Goal: Task Accomplishment & Management: Use online tool/utility

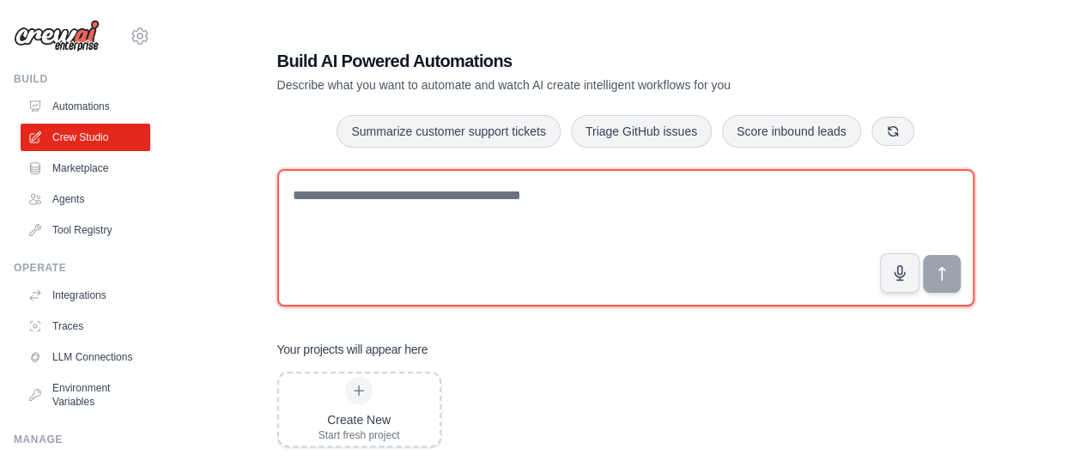
click at [366, 200] on textarea at bounding box center [625, 237] width 697 height 137
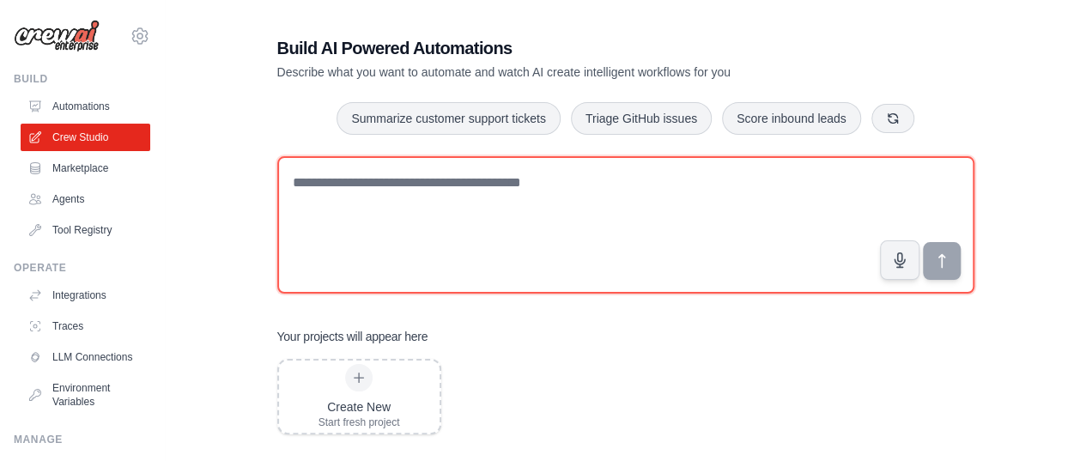
scroll to position [34, 0]
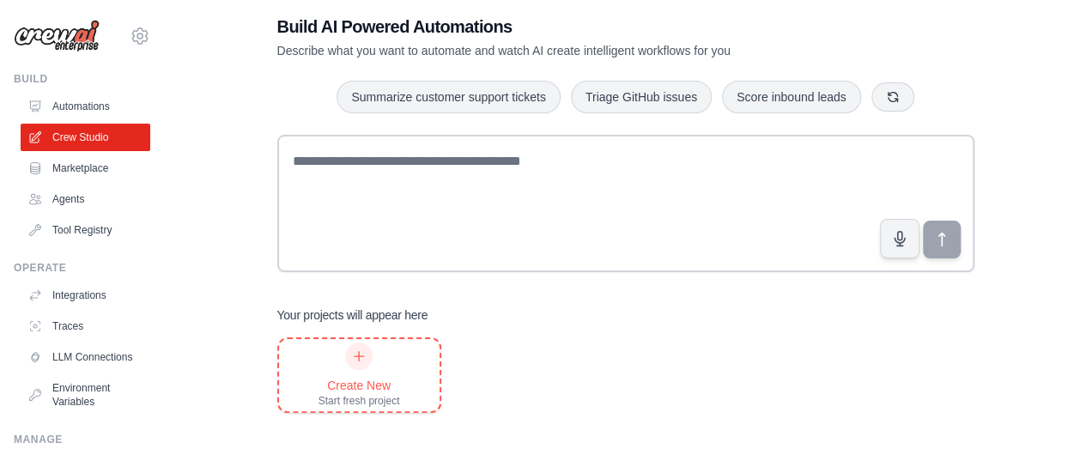
click at [355, 356] on icon at bounding box center [358, 355] width 9 height 9
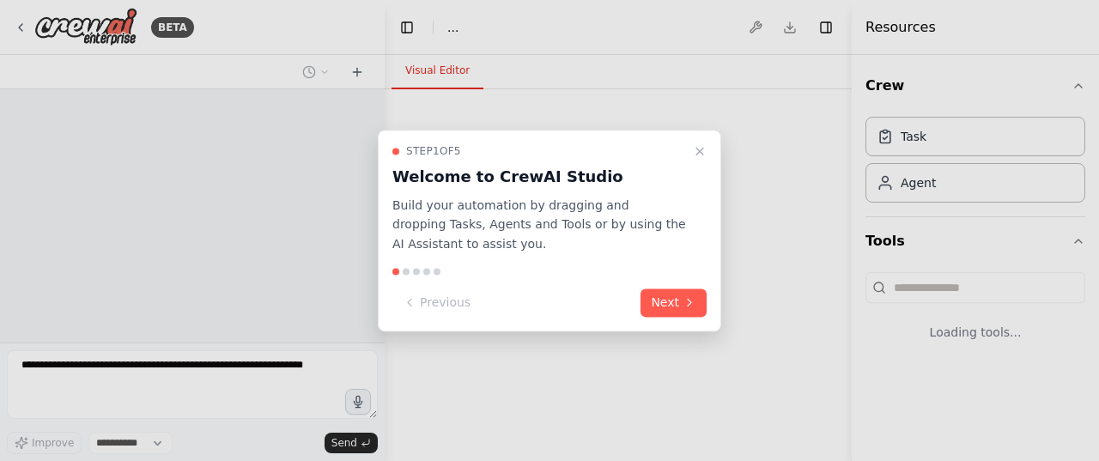
select select "****"
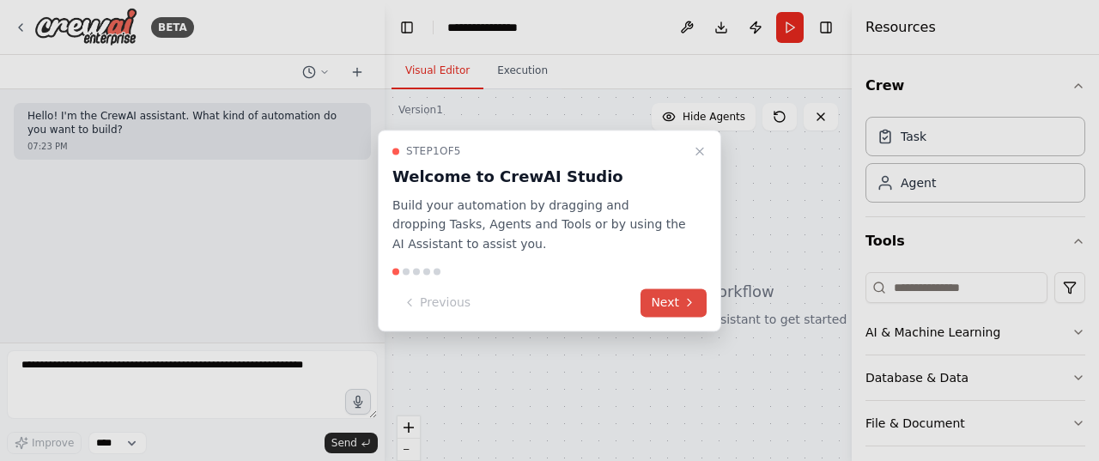
click at [669, 301] on button "Next" at bounding box center [673, 302] width 66 height 28
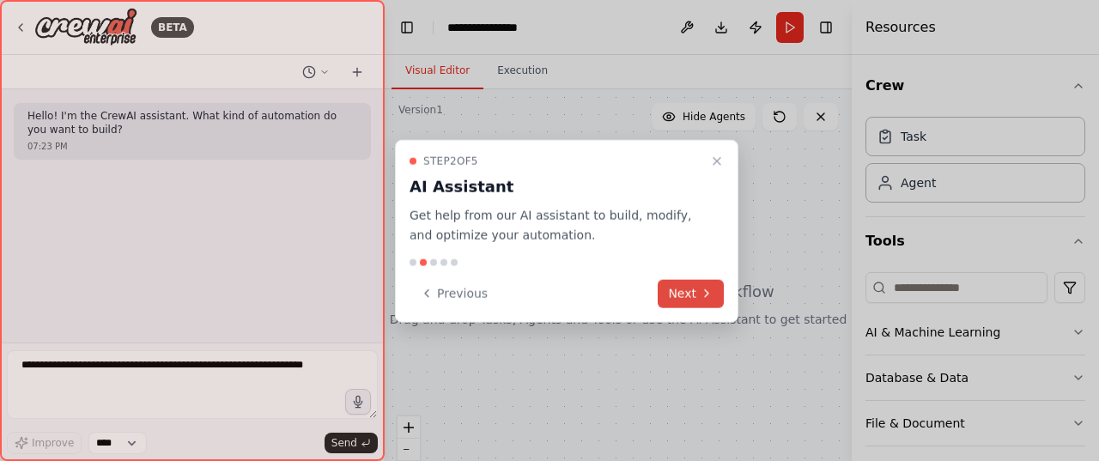
click at [692, 292] on button "Next" at bounding box center [690, 293] width 66 height 28
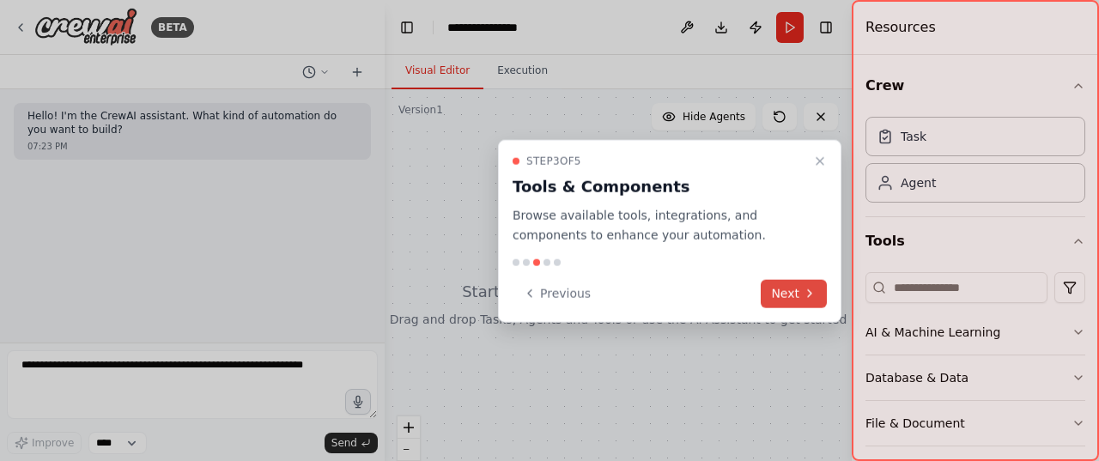
click at [783, 289] on button "Next" at bounding box center [793, 293] width 66 height 28
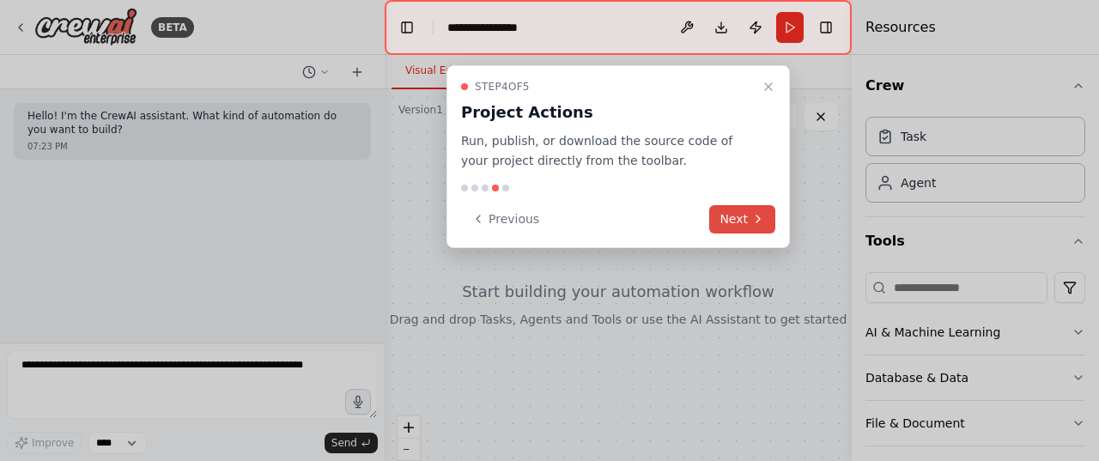
click at [742, 221] on button "Next" at bounding box center [742, 219] width 66 height 28
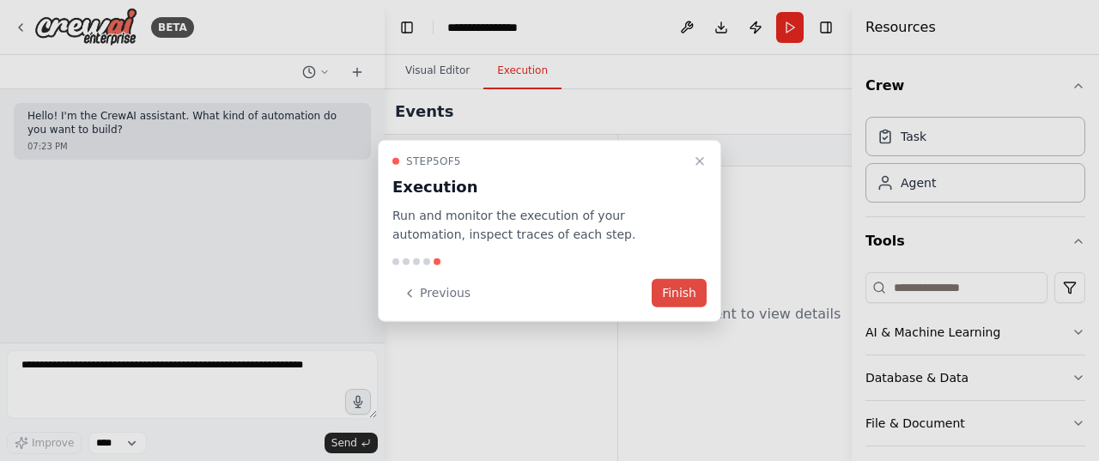
click at [671, 292] on button "Finish" at bounding box center [678, 293] width 55 height 28
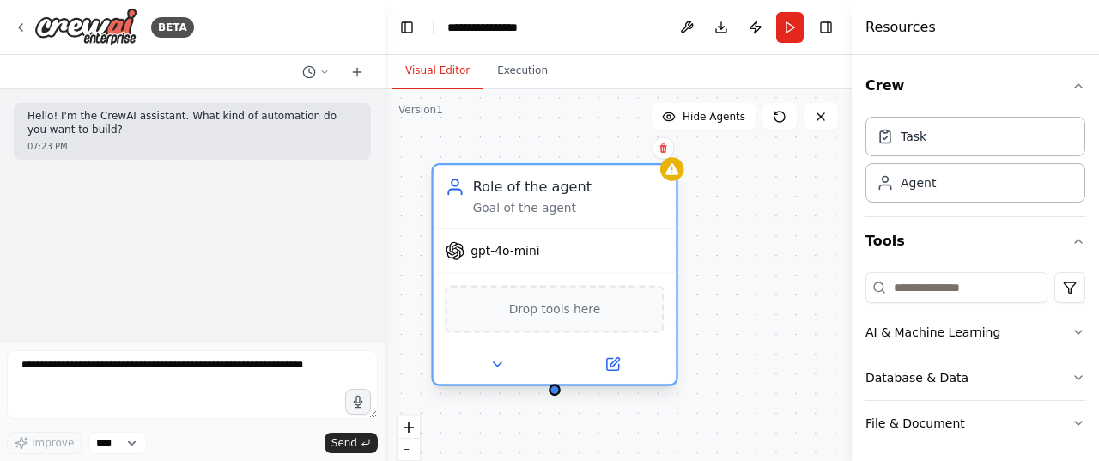
drag, startPoint x: 681, startPoint y: 209, endPoint x: 536, endPoint y: 183, distance: 148.2
click at [536, 183] on div "Role of the agent" at bounding box center [568, 187] width 191 height 20
click at [515, 252] on span "gpt-4o-mini" at bounding box center [504, 250] width 69 height 15
click at [498, 212] on div "Goal of the agent" at bounding box center [568, 208] width 191 height 15
click at [570, 210] on div "Goal of the agent" at bounding box center [568, 208] width 191 height 15
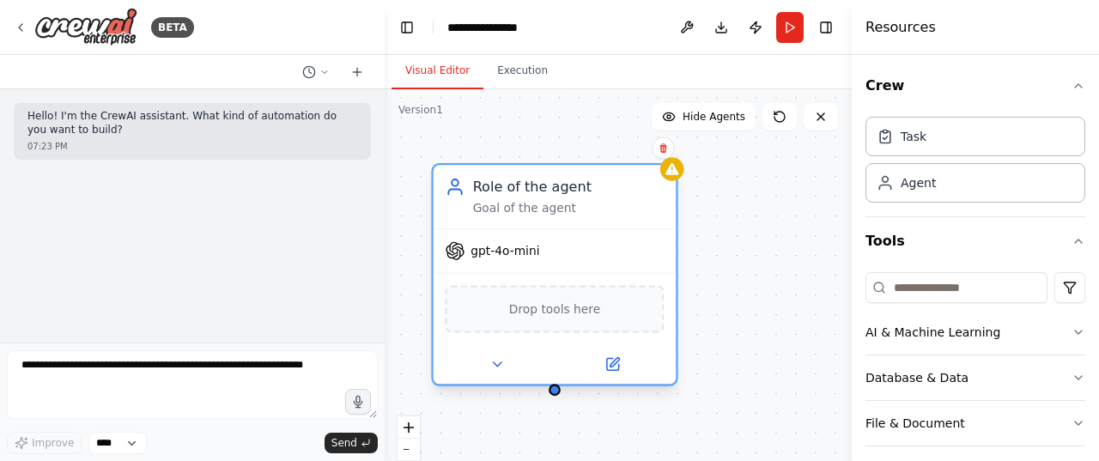
click at [570, 210] on div "Goal of the agent" at bounding box center [568, 208] width 191 height 15
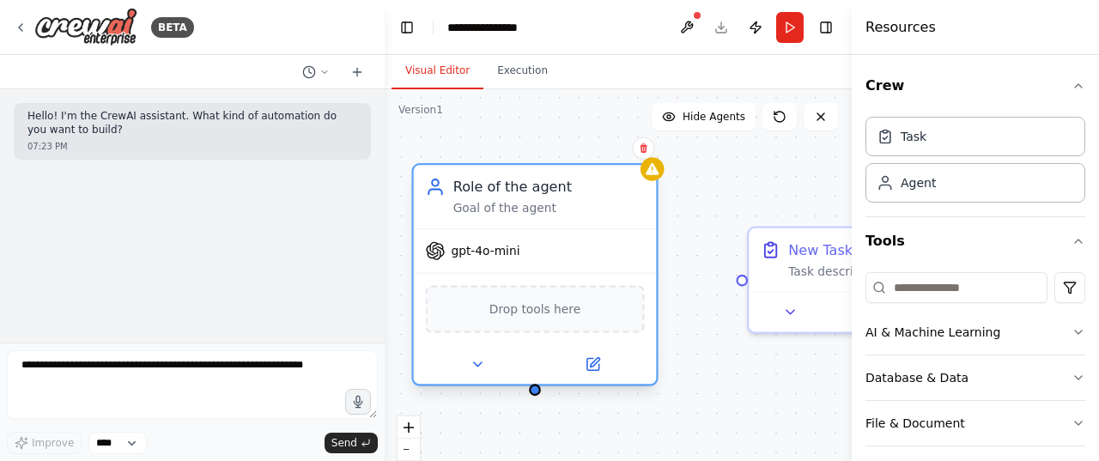
drag, startPoint x: 553, startPoint y: 186, endPoint x: 542, endPoint y: 186, distance: 10.3
click at [542, 186] on div "Role of the agent" at bounding box center [548, 187] width 191 height 20
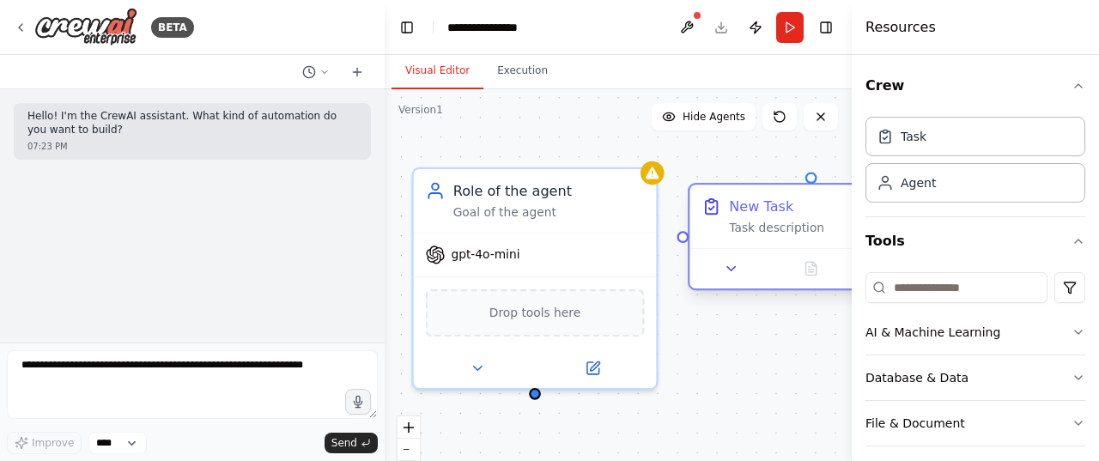
drag, startPoint x: 775, startPoint y: 246, endPoint x: 716, endPoint y: 204, distance: 72.6
click at [716, 204] on icon at bounding box center [711, 207] width 11 height 13
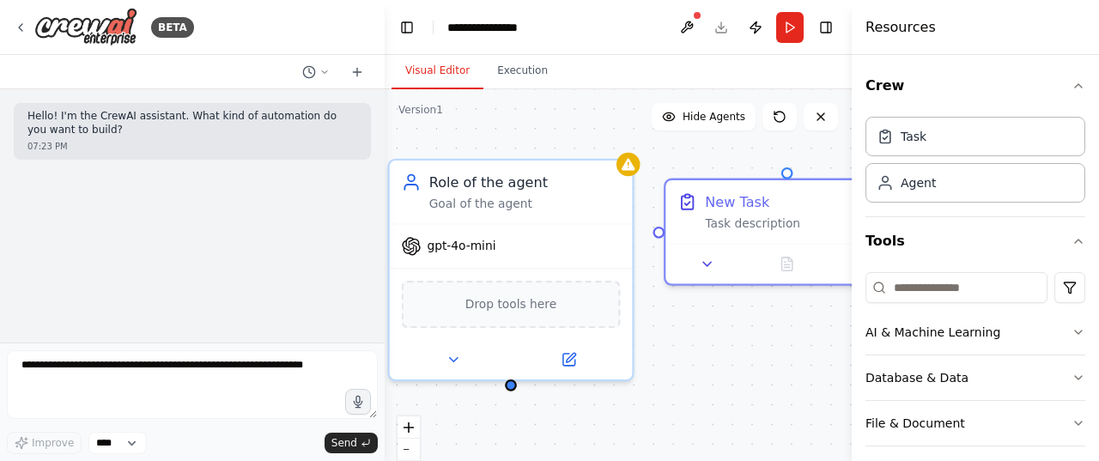
drag, startPoint x: 682, startPoint y: 243, endPoint x: 658, endPoint y: 234, distance: 25.5
click at [658, 234] on div "Role of the agent Goal of the agent gpt-4o-mini Drop tools here New Task Task d…" at bounding box center [618, 303] width 467 height 429
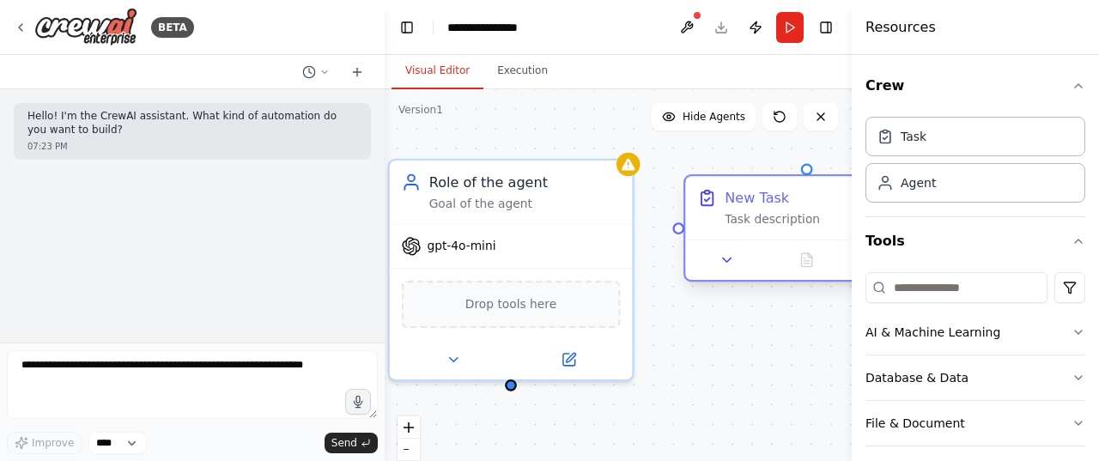
drag, startPoint x: 706, startPoint y: 209, endPoint x: 753, endPoint y: 203, distance: 47.6
click at [753, 203] on div "New Task Task description" at bounding box center [819, 207] width 191 height 39
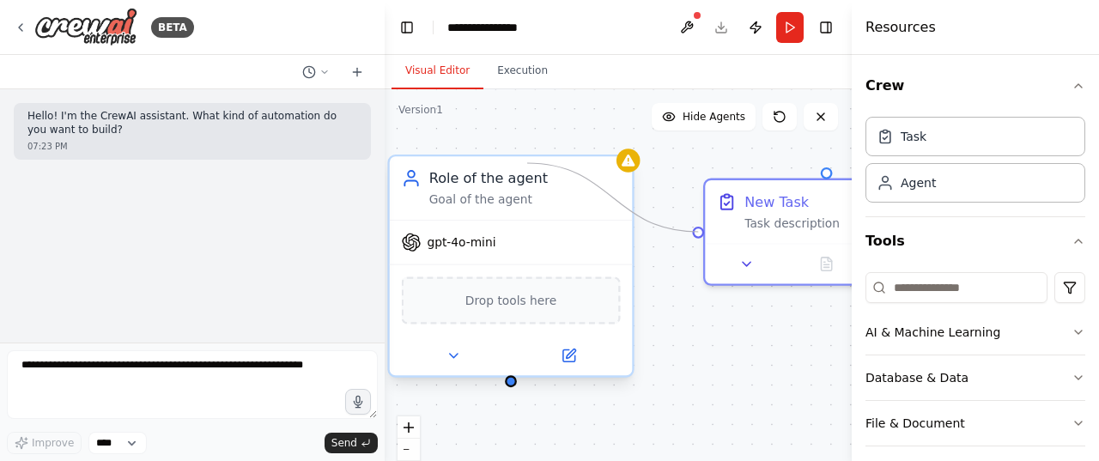
drag, startPoint x: 697, startPoint y: 227, endPoint x: 527, endPoint y: 163, distance: 181.4
click at [527, 163] on div "Role of the agent Goal of the agent gpt-4o-mini Drop tools here New Task Task d…" at bounding box center [577, 306] width 536 height 493
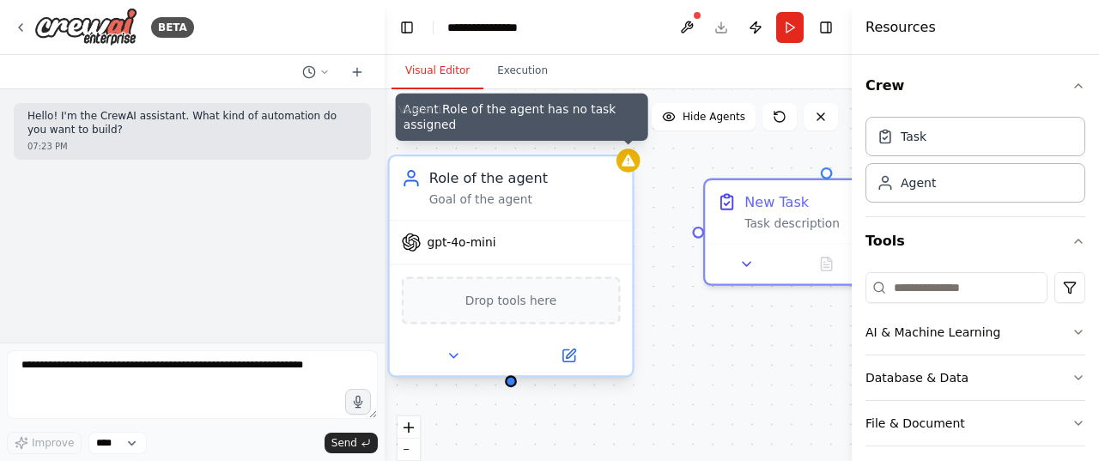
click at [618, 166] on div at bounding box center [628, 160] width 24 height 24
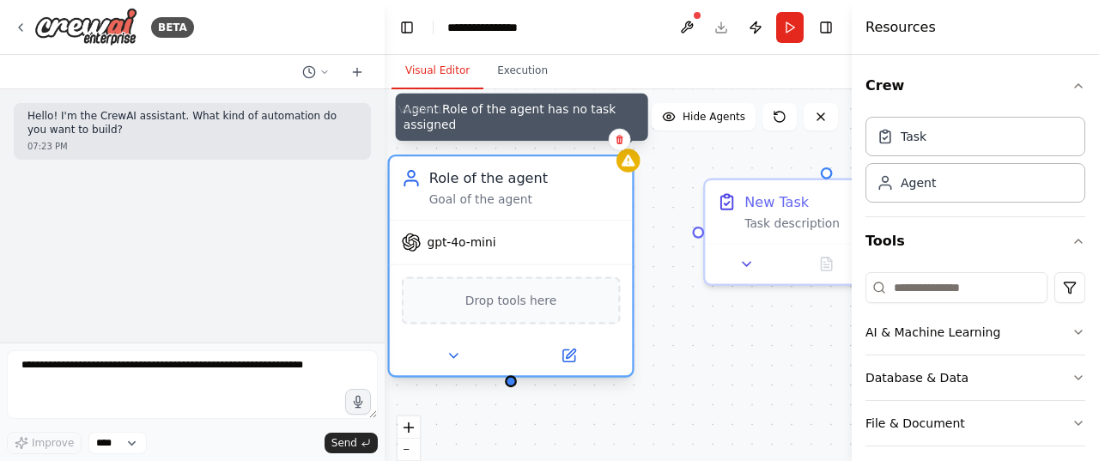
click at [629, 161] on icon at bounding box center [627, 160] width 13 height 12
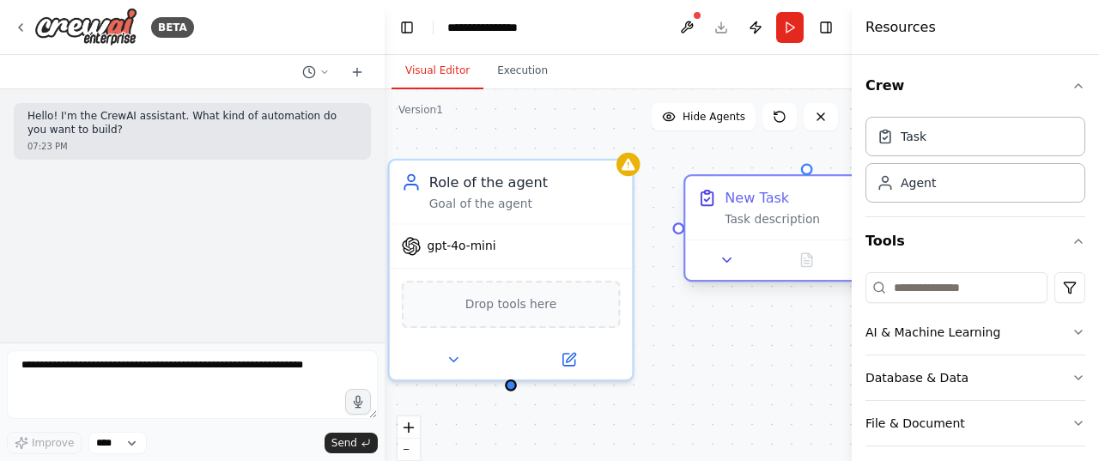
drag, startPoint x: 769, startPoint y: 226, endPoint x: 747, endPoint y: 223, distance: 22.5
click at [747, 223] on div "Task description" at bounding box center [819, 219] width 191 height 15
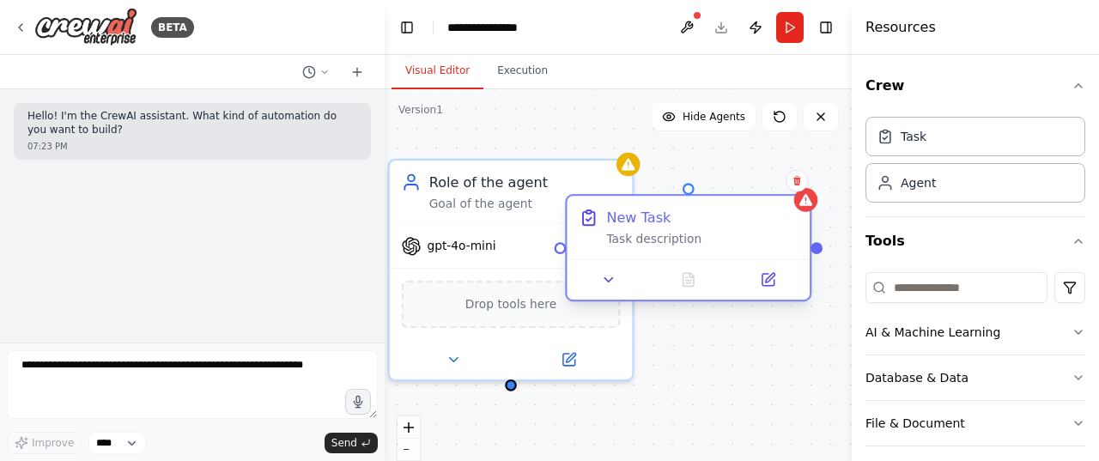
drag, startPoint x: 745, startPoint y: 222, endPoint x: 645, endPoint y: 236, distance: 101.4
click at [645, 236] on div "Task description" at bounding box center [701, 239] width 191 height 15
click at [796, 178] on icon at bounding box center [796, 180] width 7 height 9
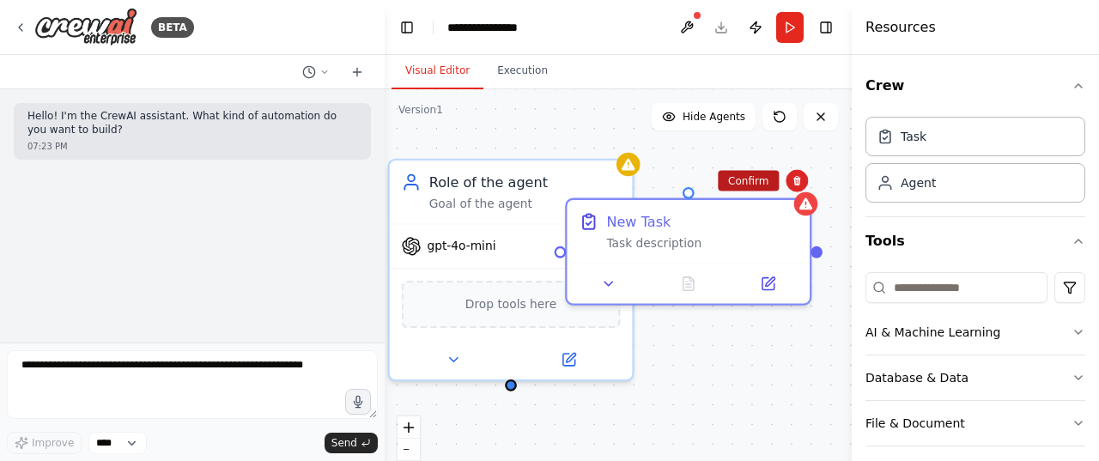
click at [762, 191] on button "Confirm" at bounding box center [748, 181] width 61 height 21
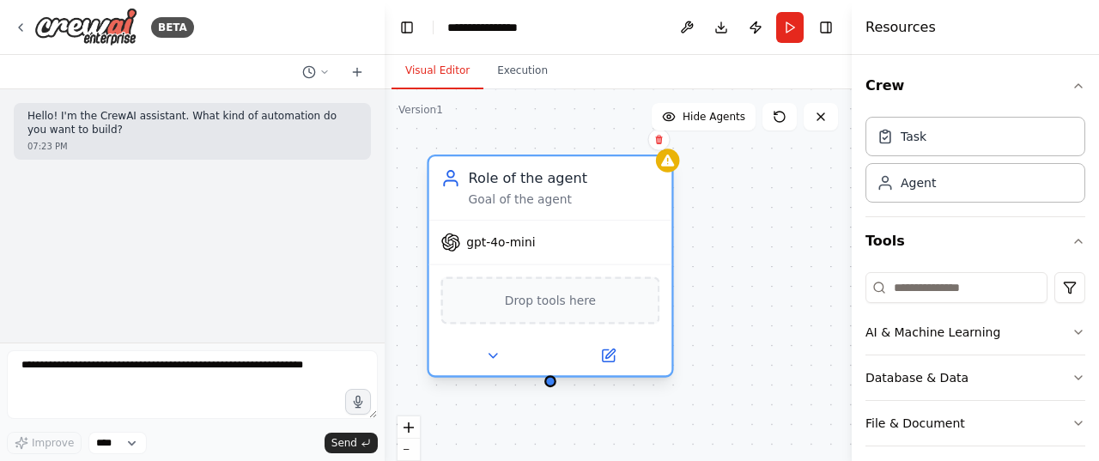
drag, startPoint x: 553, startPoint y: 246, endPoint x: 594, endPoint y: 245, distance: 41.2
click at [594, 245] on div "gpt-4o-mini" at bounding box center [550, 243] width 243 height 44
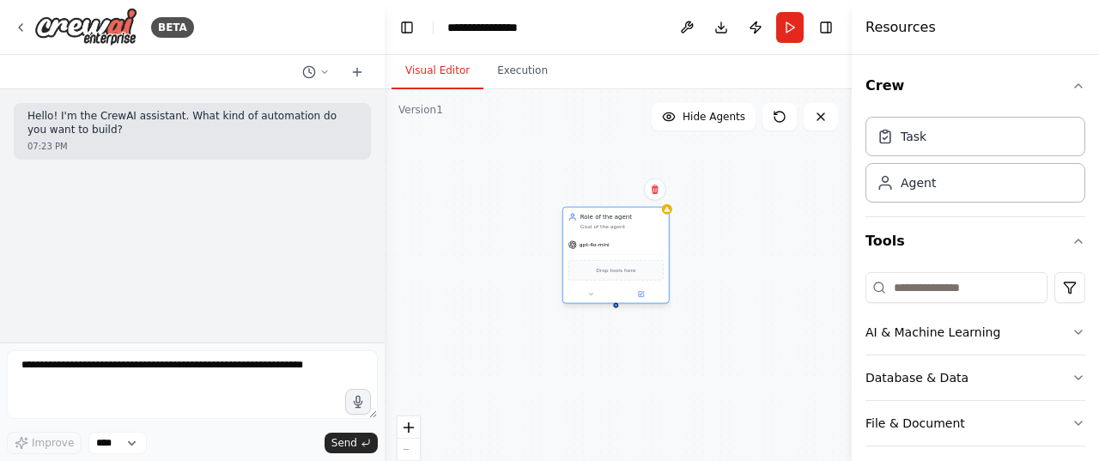
drag, startPoint x: 697, startPoint y: 267, endPoint x: 623, endPoint y: 238, distance: 79.4
click at [623, 238] on div "gpt-4o-mini" at bounding box center [616, 244] width 106 height 19
click at [571, 215] on div "Role of the agent Goal of the agent" at bounding box center [615, 219] width 110 height 20
click at [642, 301] on icon at bounding box center [644, 302] width 4 height 4
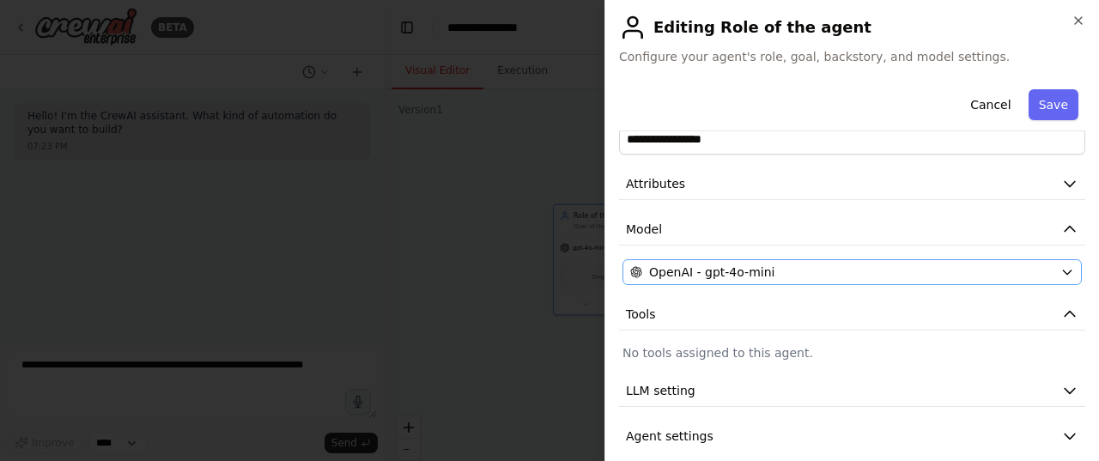
scroll to position [55, 0]
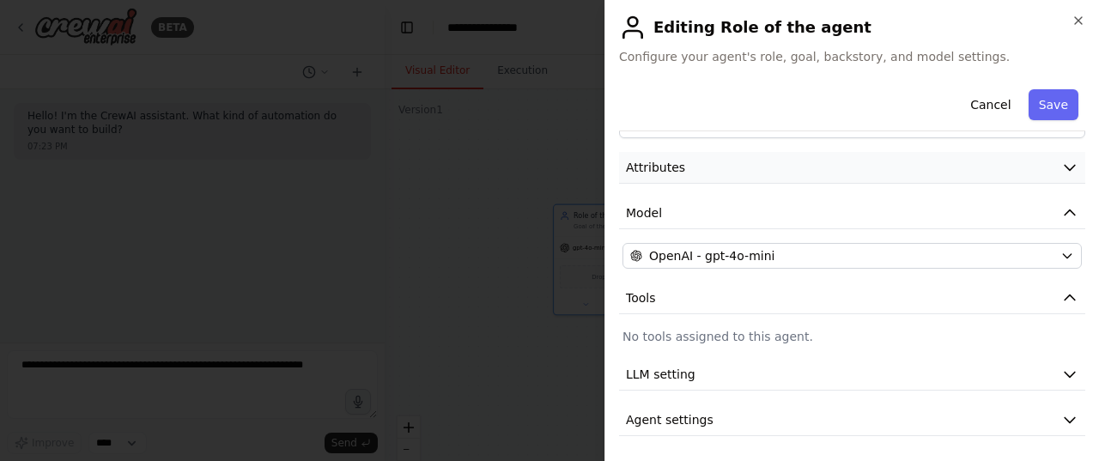
click at [673, 169] on span "Attributes" at bounding box center [655, 167] width 59 height 17
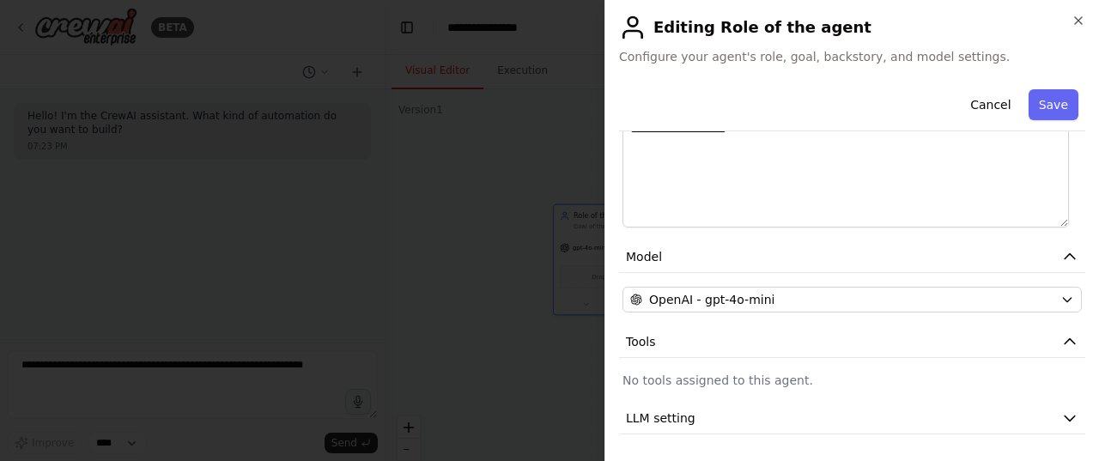
scroll to position [324, 0]
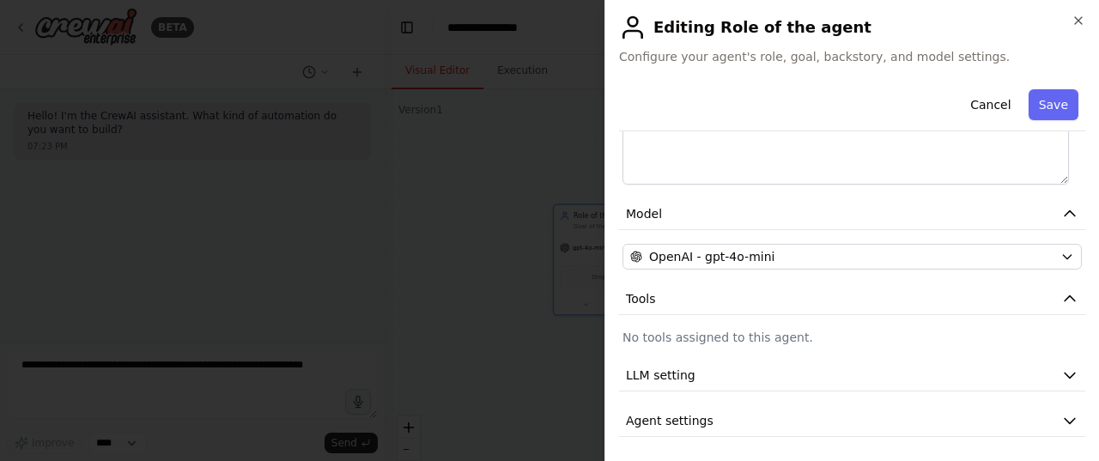
click at [710, 334] on p "No tools assigned to this agent." at bounding box center [851, 337] width 459 height 17
click at [709, 291] on button "Tools" at bounding box center [852, 299] width 466 height 32
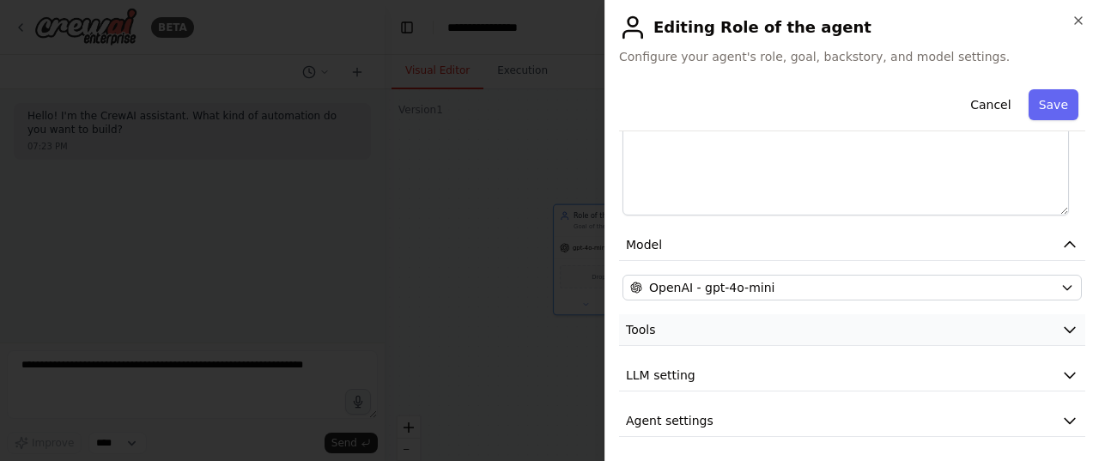
click at [714, 325] on button "Tools" at bounding box center [852, 330] width 466 height 32
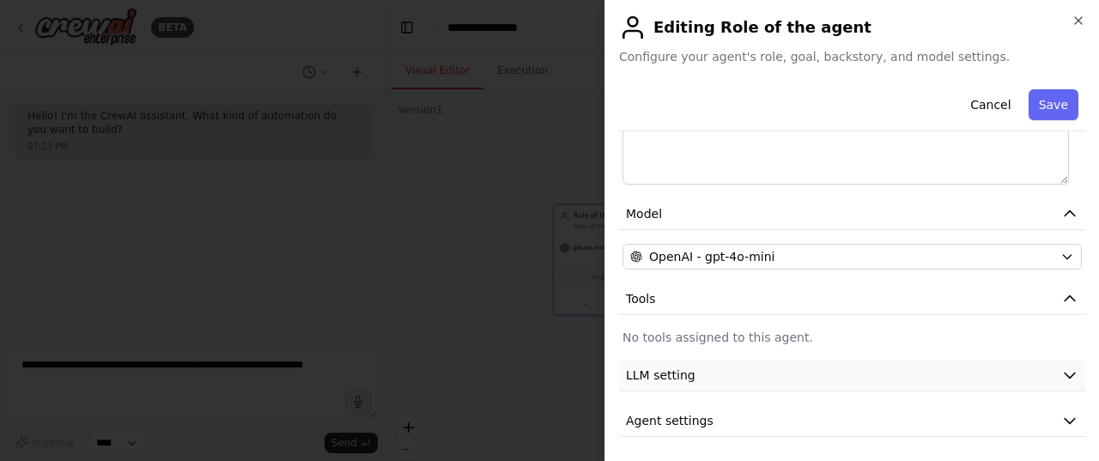
click at [701, 369] on button "LLM setting" at bounding box center [852, 376] width 466 height 32
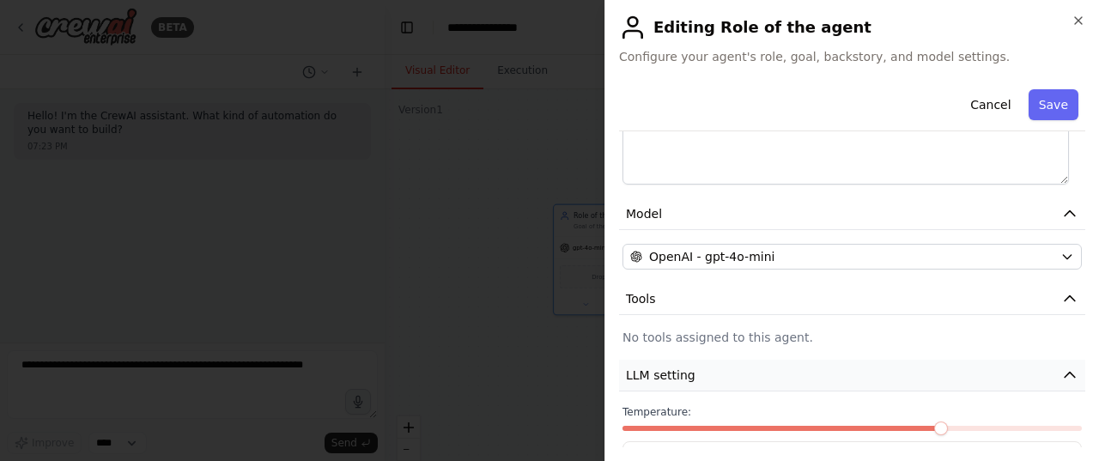
scroll to position [447, 0]
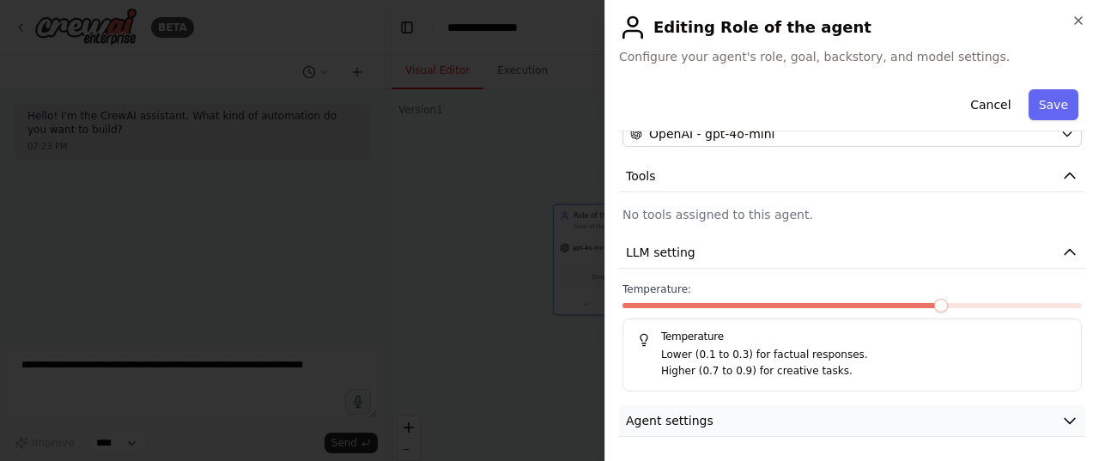
click at [701, 416] on span "Agent settings" at bounding box center [670, 420] width 88 height 17
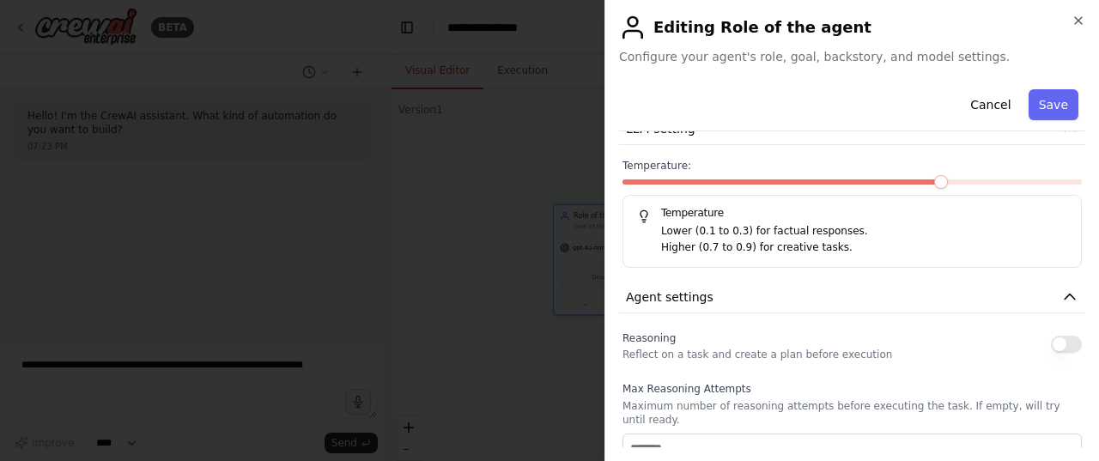
scroll to position [550, 0]
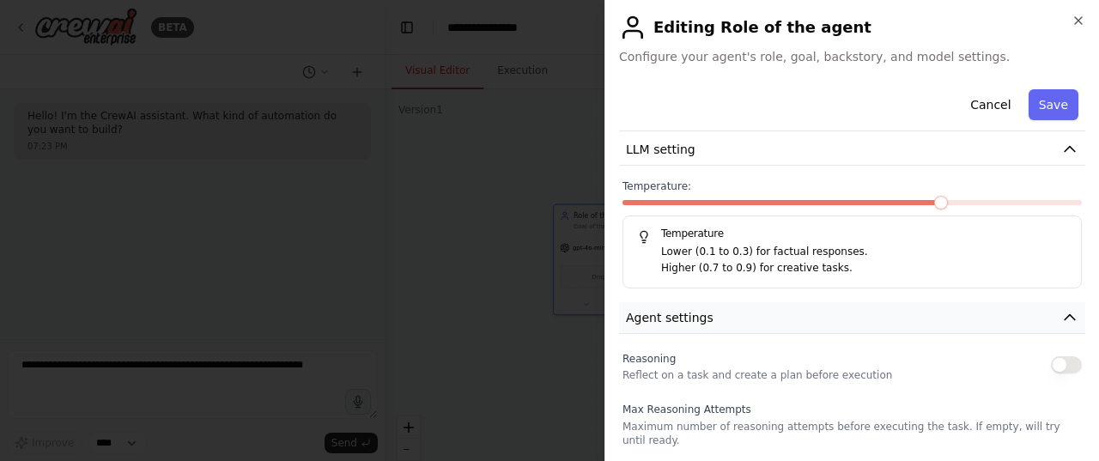
click at [687, 315] on span "Agent settings" at bounding box center [670, 317] width 88 height 17
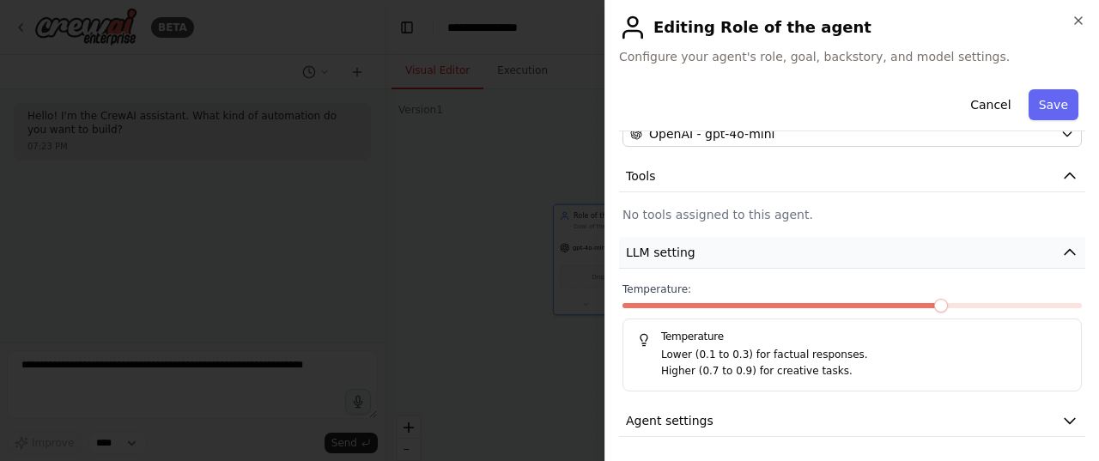
click at [675, 251] on span "LLM setting" at bounding box center [661, 252] width 70 height 17
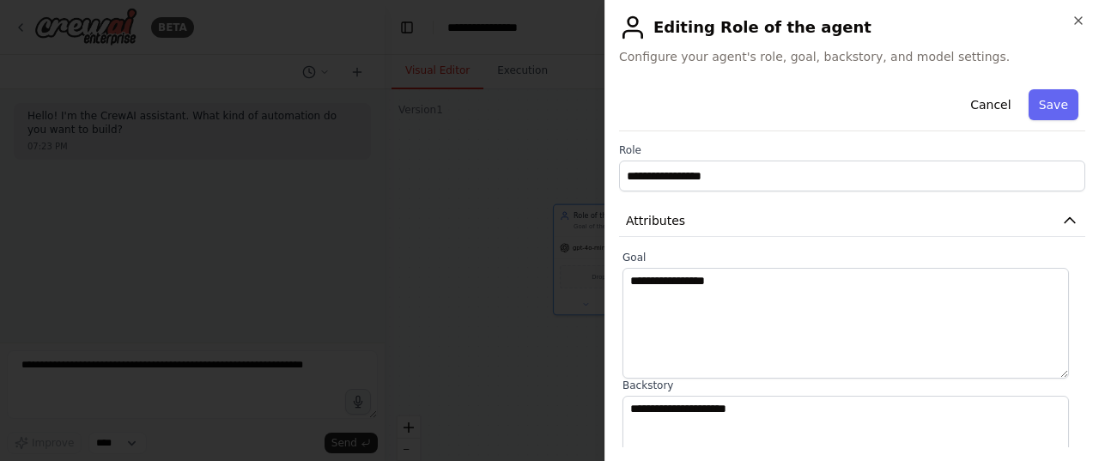
scroll to position [0, 0]
click at [730, 221] on button "Attributes" at bounding box center [852, 223] width 466 height 32
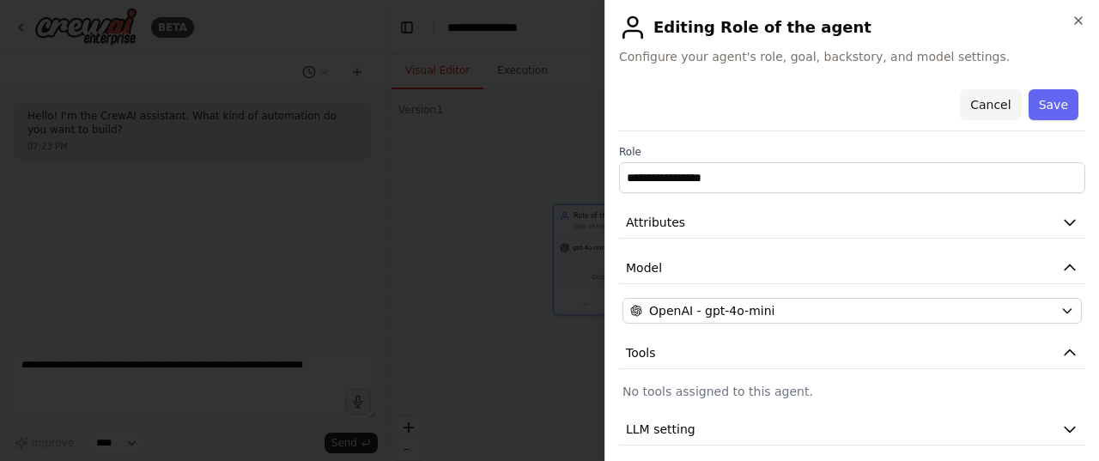
click at [976, 104] on button "Cancel" at bounding box center [990, 104] width 61 height 31
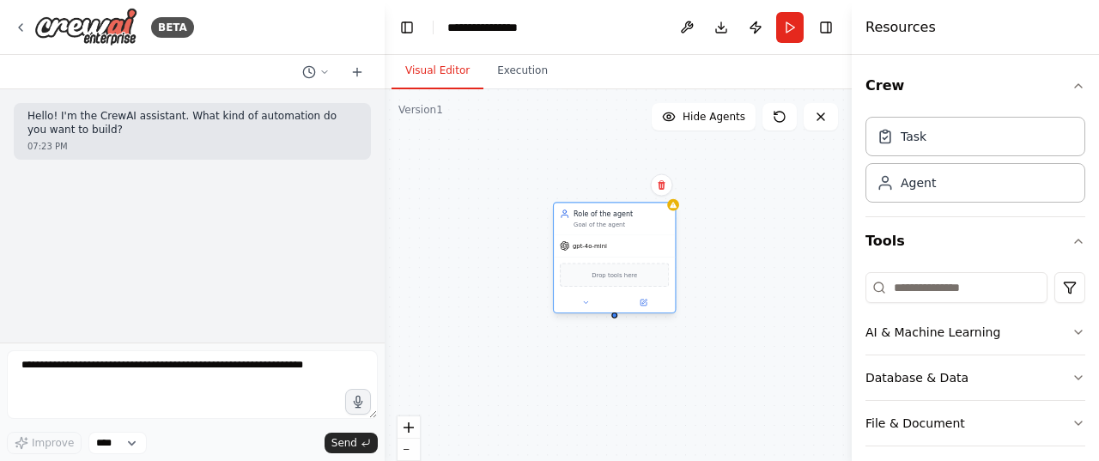
click at [601, 233] on div "Role of the agent Goal of the agent" at bounding box center [614, 219] width 121 height 32
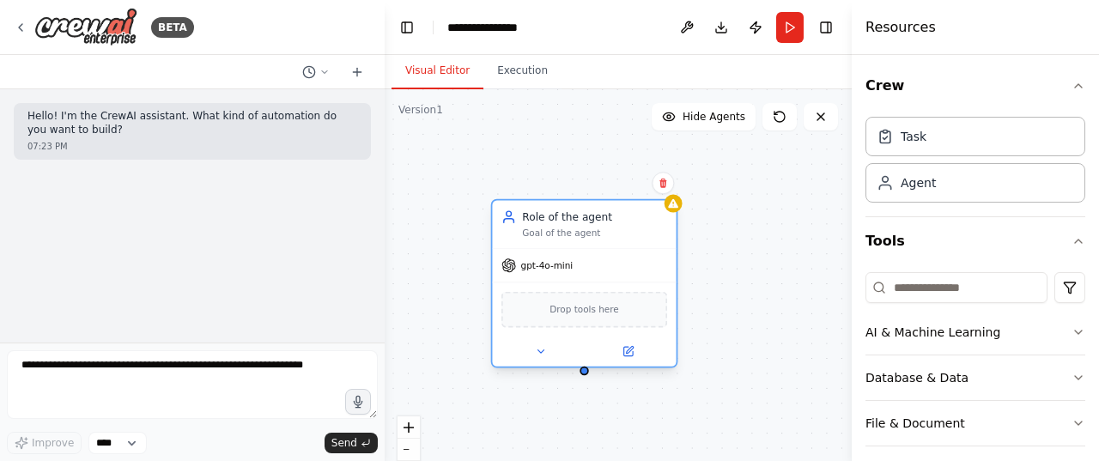
click at [542, 219] on div "Role of the agent" at bounding box center [594, 216] width 145 height 15
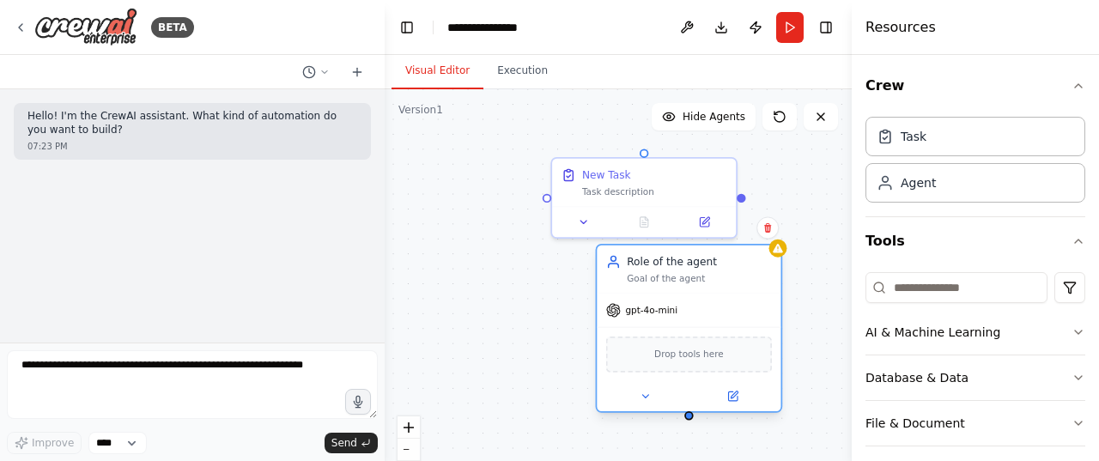
drag, startPoint x: 568, startPoint y: 258, endPoint x: 680, endPoint y: 310, distance: 122.9
click at [679, 310] on div "gpt-4o-mini" at bounding box center [689, 310] width 184 height 33
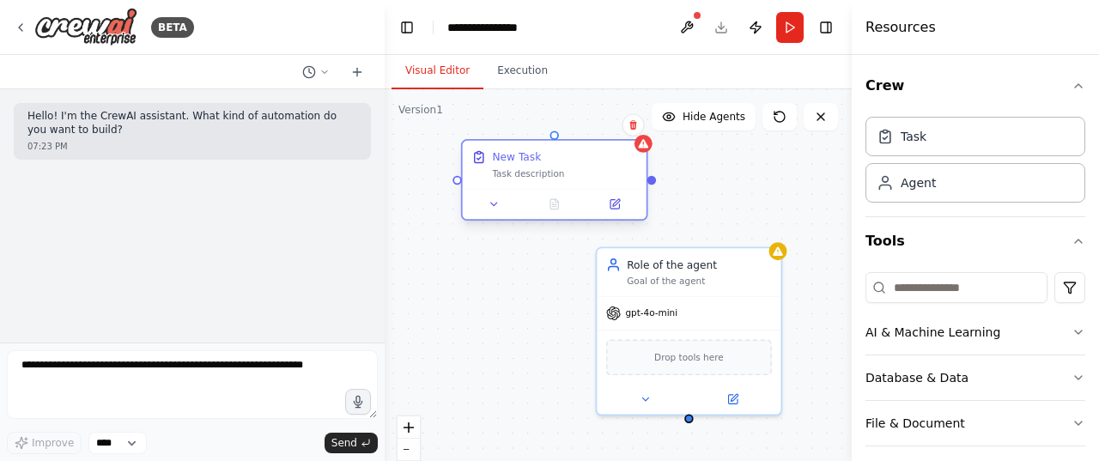
drag, startPoint x: 639, startPoint y: 193, endPoint x: 531, endPoint y: 173, distance: 109.9
click at [531, 173] on div "New Task Task description" at bounding box center [555, 165] width 184 height 48
click at [601, 205] on icon at bounding box center [599, 204] width 9 height 9
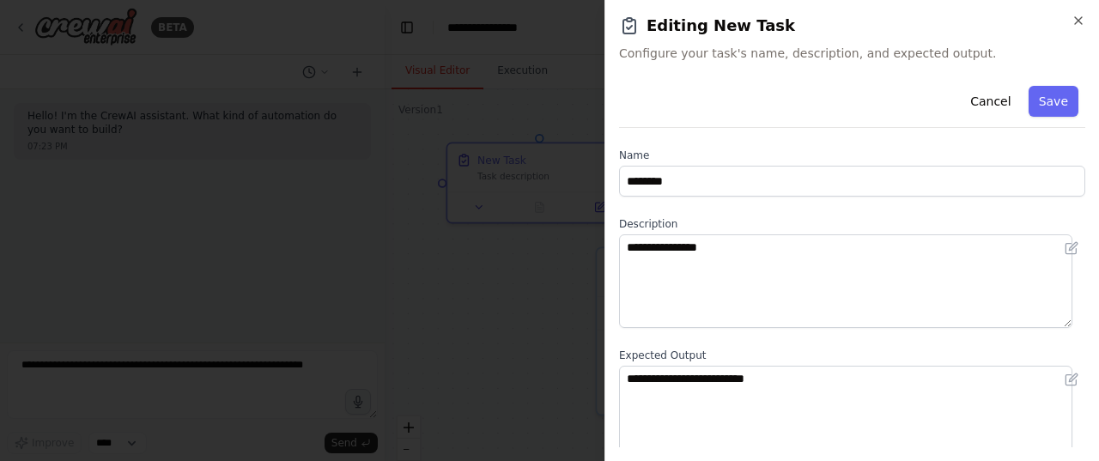
scroll to position [122, 0]
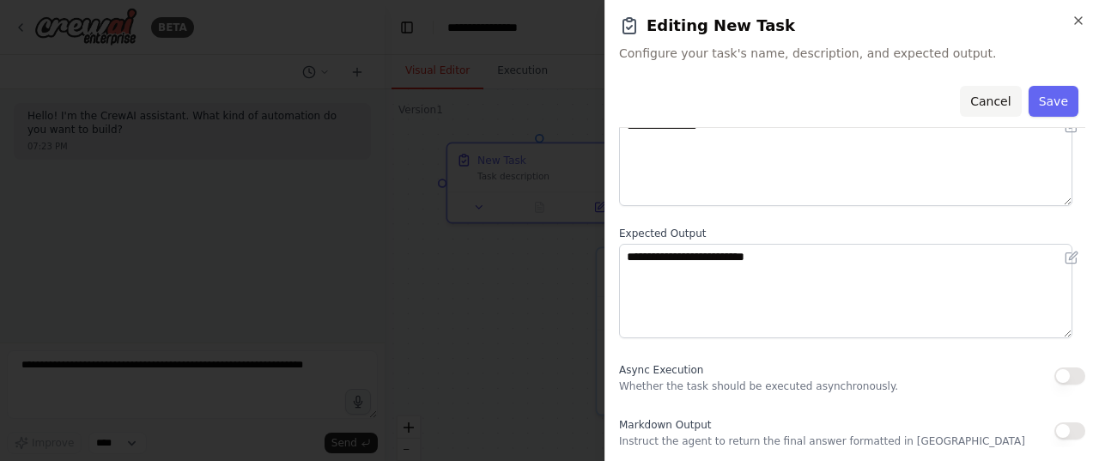
click at [975, 104] on button "Cancel" at bounding box center [990, 101] width 61 height 31
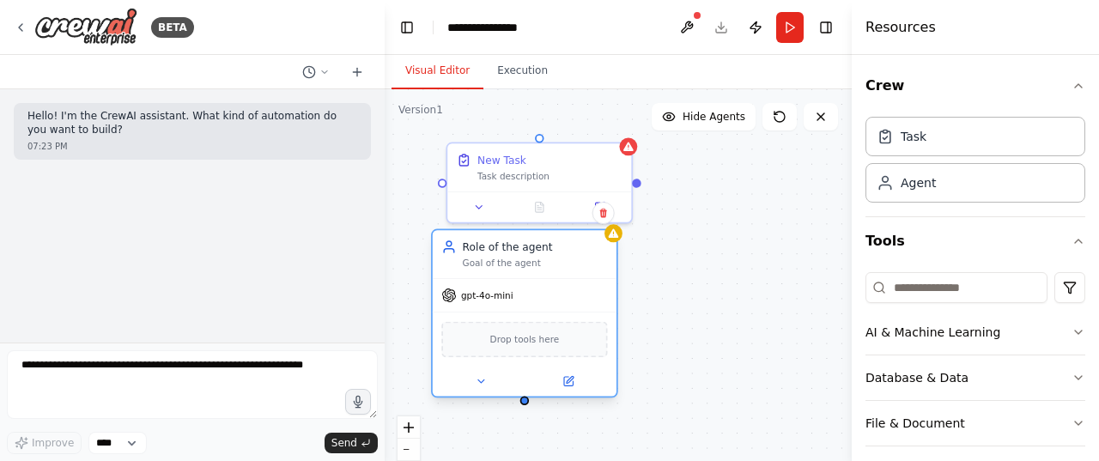
drag, startPoint x: 655, startPoint y: 289, endPoint x: 489, endPoint y: 270, distance: 166.7
click at [489, 270] on div "Role of the agent Goal of the agent" at bounding box center [525, 254] width 184 height 48
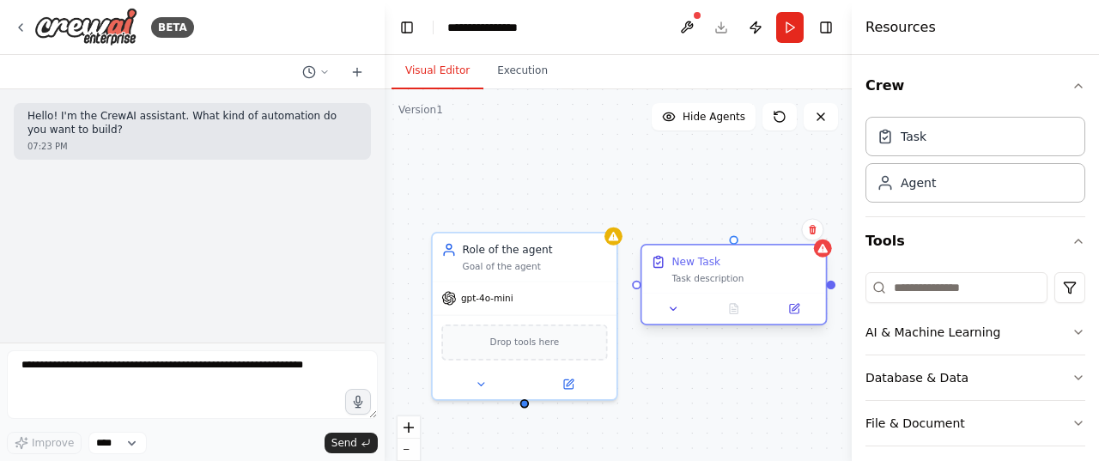
drag, startPoint x: 518, startPoint y: 173, endPoint x: 709, endPoint y: 274, distance: 216.1
click at [709, 274] on div "Task description" at bounding box center [743, 278] width 145 height 12
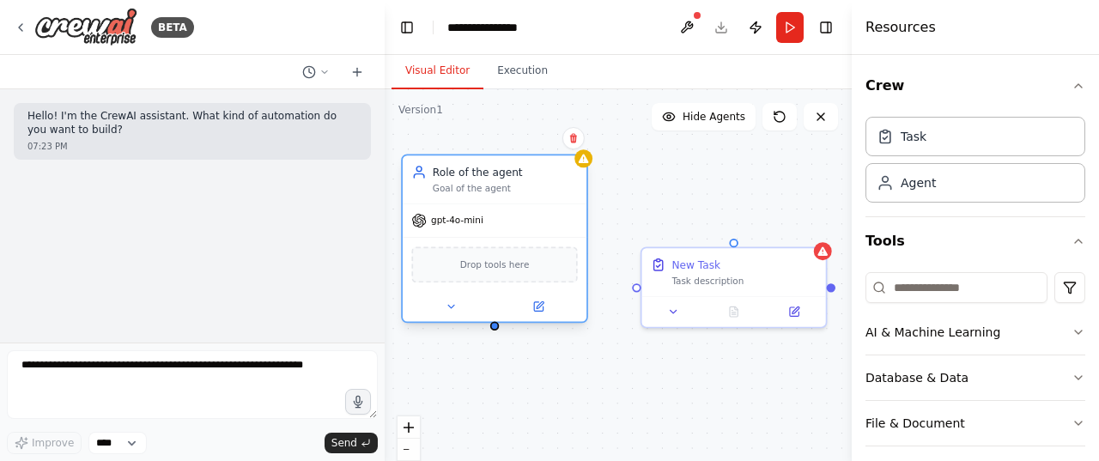
drag, startPoint x: 534, startPoint y: 262, endPoint x: 508, endPoint y: 190, distance: 76.6
click at [508, 190] on div "Goal of the agent" at bounding box center [505, 189] width 145 height 12
drag, startPoint x: 495, startPoint y: 329, endPoint x: 742, endPoint y: 245, distance: 260.3
click at [742, 245] on div "Role of the agent Goal of the agent gpt-4o-mini Drop tools here New Task Task d…" at bounding box center [618, 303] width 467 height 429
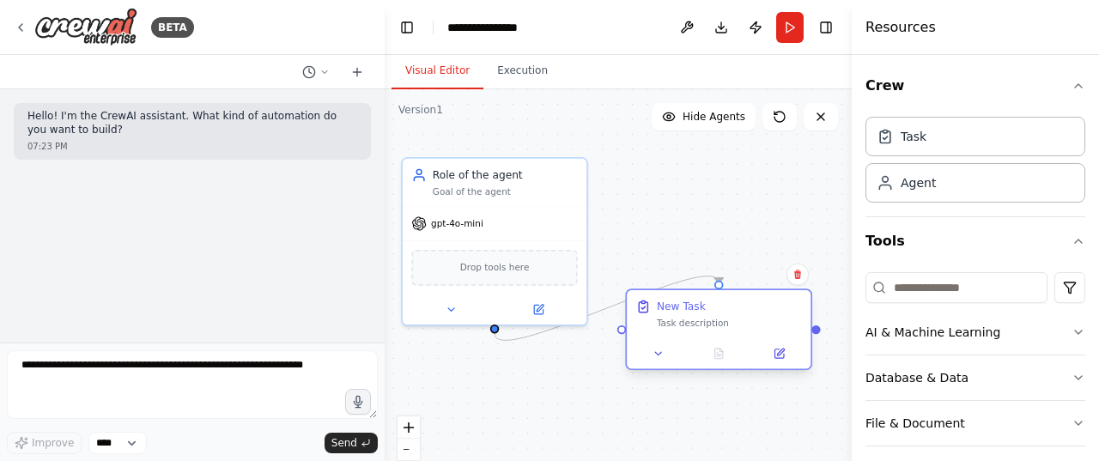
drag, startPoint x: 702, startPoint y: 276, endPoint x: 694, endPoint y: 325, distance: 49.7
click at [694, 325] on div "Task description" at bounding box center [729, 323] width 145 height 12
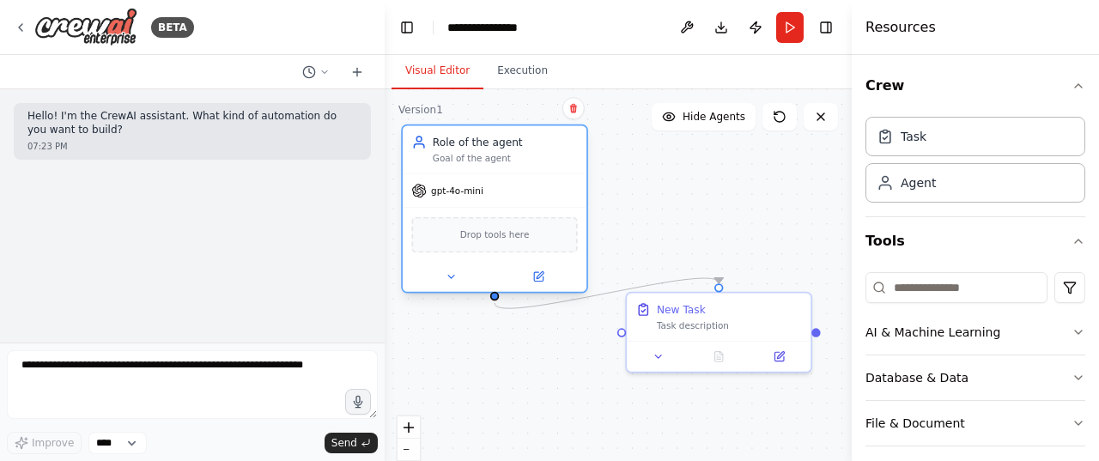
drag, startPoint x: 496, startPoint y: 231, endPoint x: 496, endPoint y: 202, distance: 29.2
click at [496, 202] on div "gpt-4o-mini" at bounding box center [495, 190] width 184 height 33
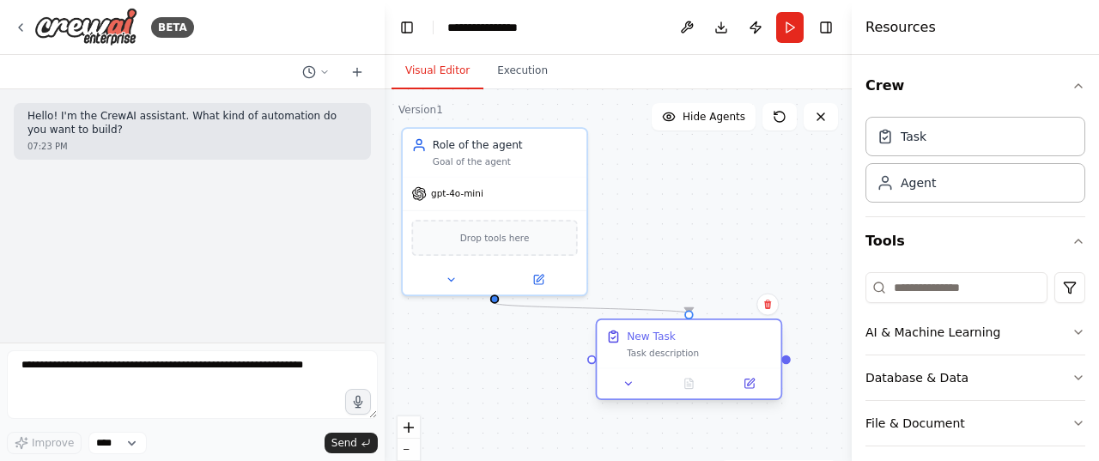
drag, startPoint x: 681, startPoint y: 324, endPoint x: 656, endPoint y: 349, distance: 36.4
click at [656, 349] on div "Task description" at bounding box center [699, 353] width 145 height 12
click at [676, 354] on div "Task description" at bounding box center [699, 353] width 145 height 12
click at [467, 228] on span "Drop tools here" at bounding box center [495, 234] width 70 height 15
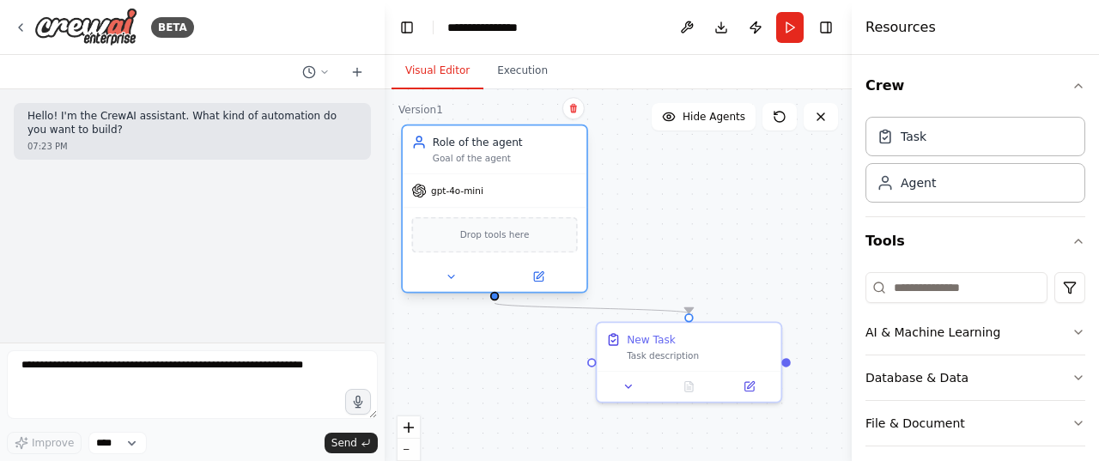
click at [491, 229] on span "Drop tools here" at bounding box center [495, 234] width 70 height 15
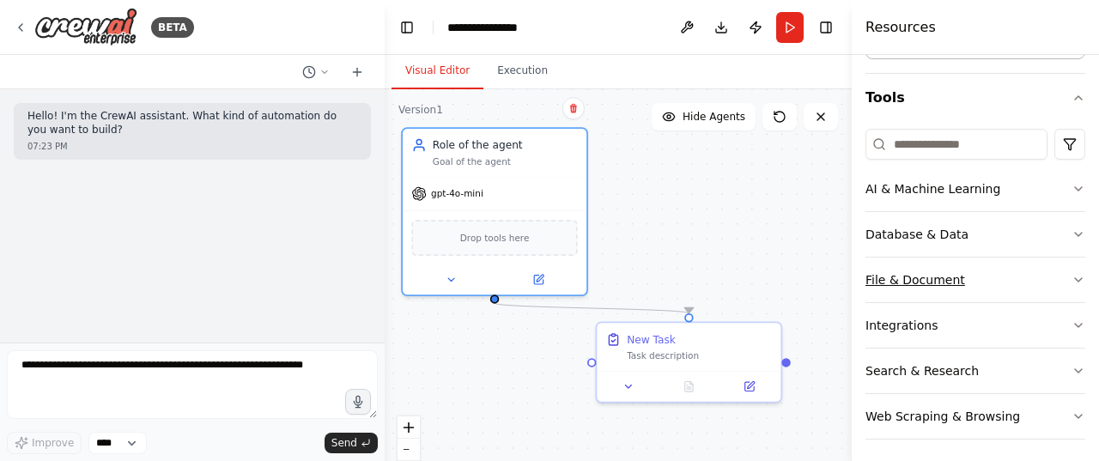
scroll to position [146, 0]
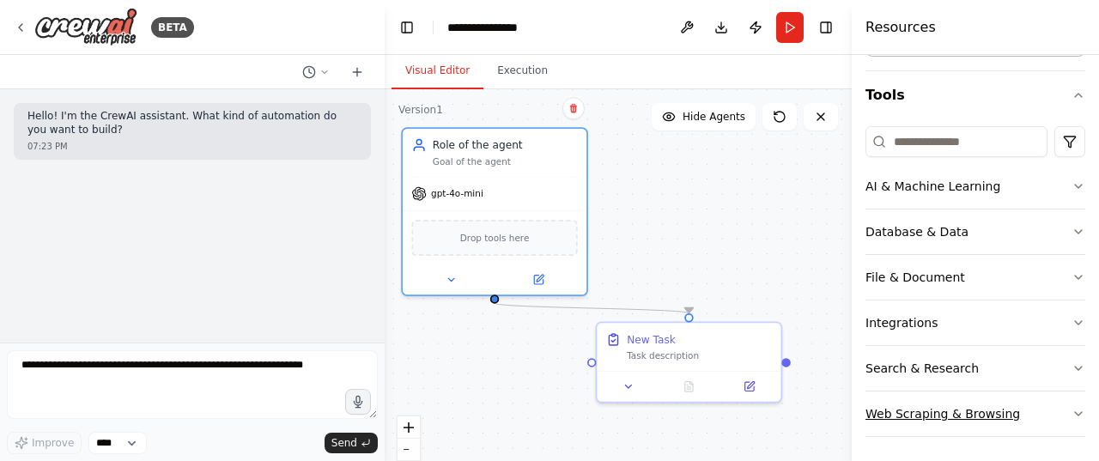
click at [1075, 412] on icon "button" at bounding box center [1078, 413] width 7 height 3
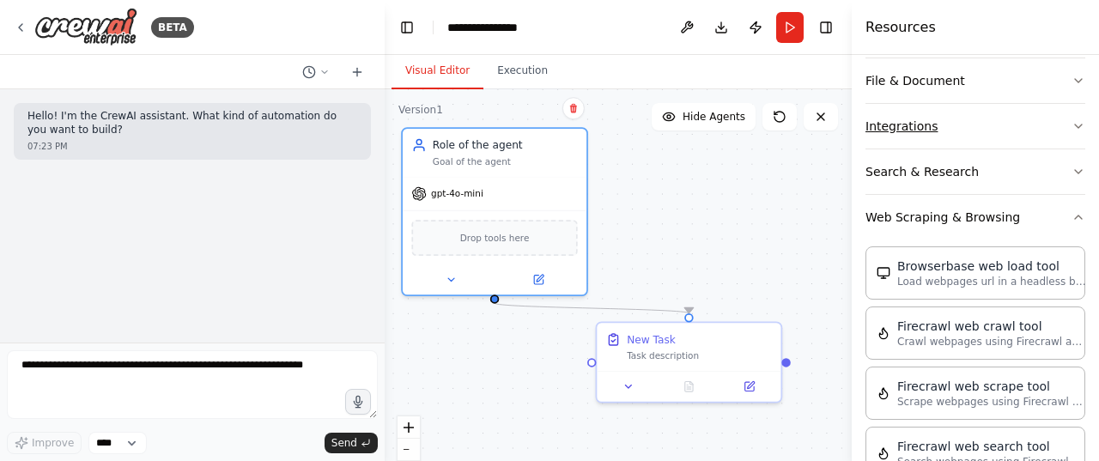
scroll to position [232, 0]
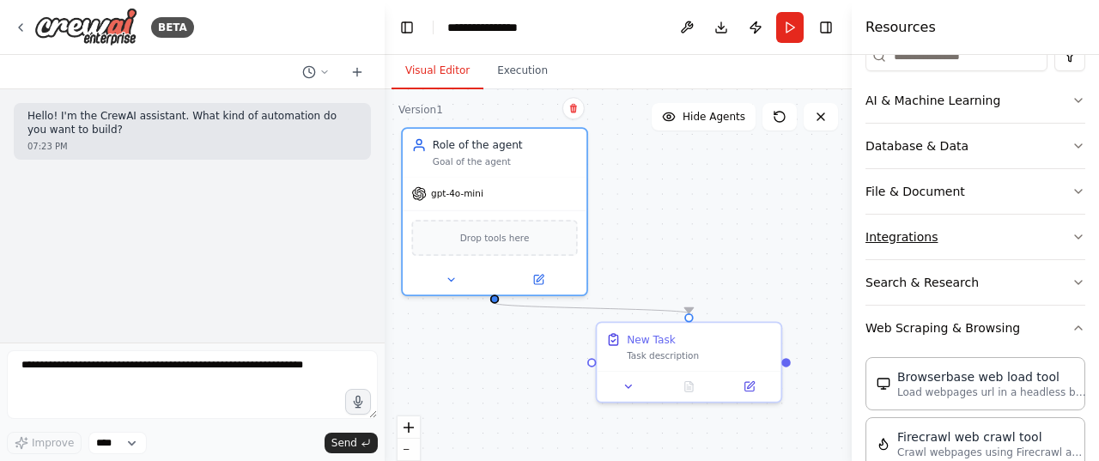
click at [1071, 231] on icon "button" at bounding box center [1078, 237] width 14 height 14
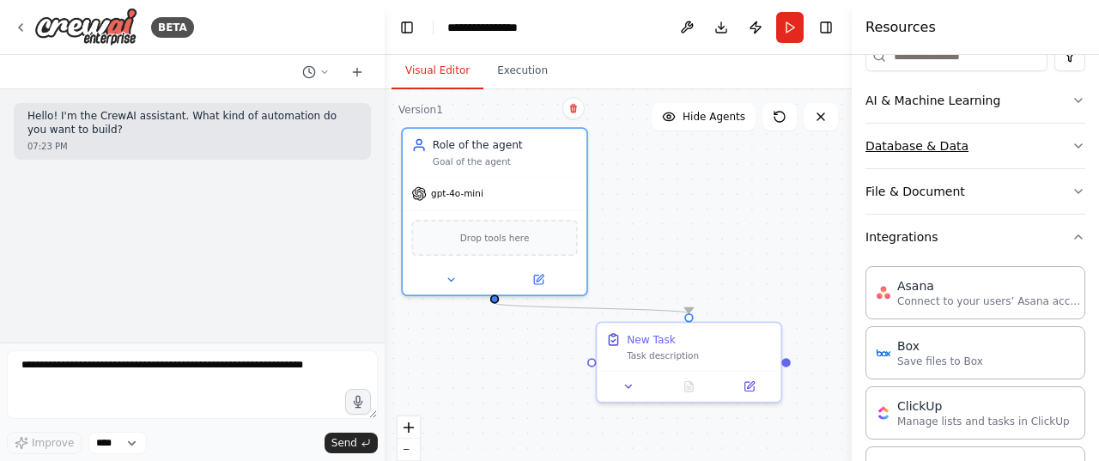
click at [1071, 142] on icon "button" at bounding box center [1078, 146] width 14 height 14
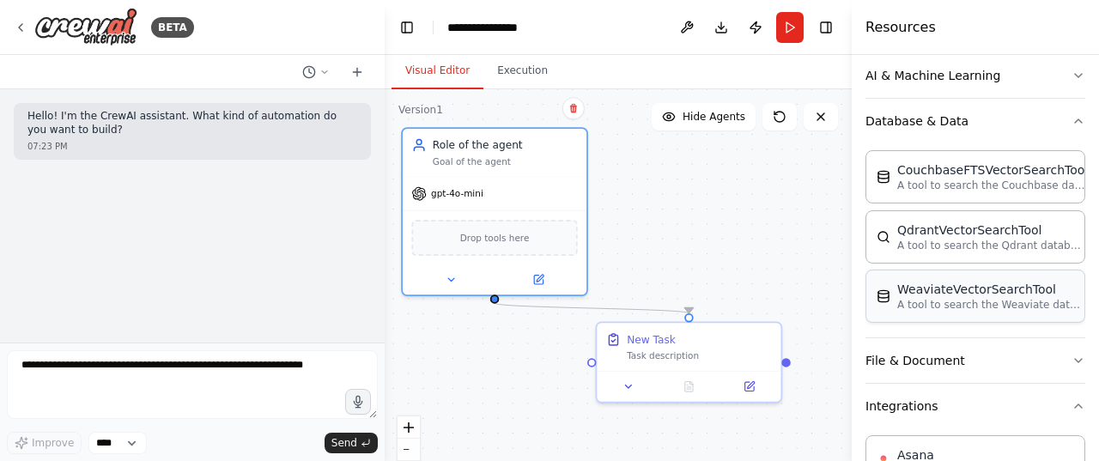
scroll to position [318, 0]
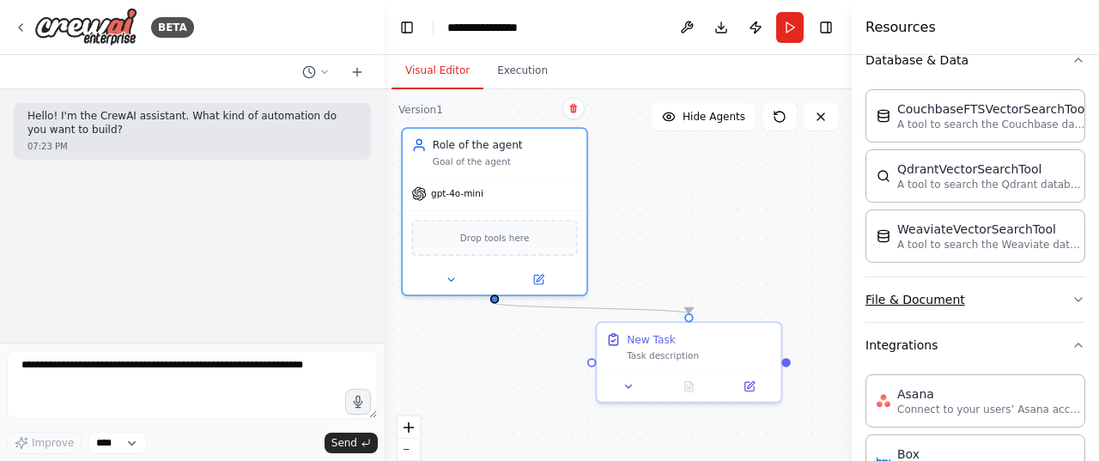
click at [1071, 293] on icon "button" at bounding box center [1078, 300] width 14 height 14
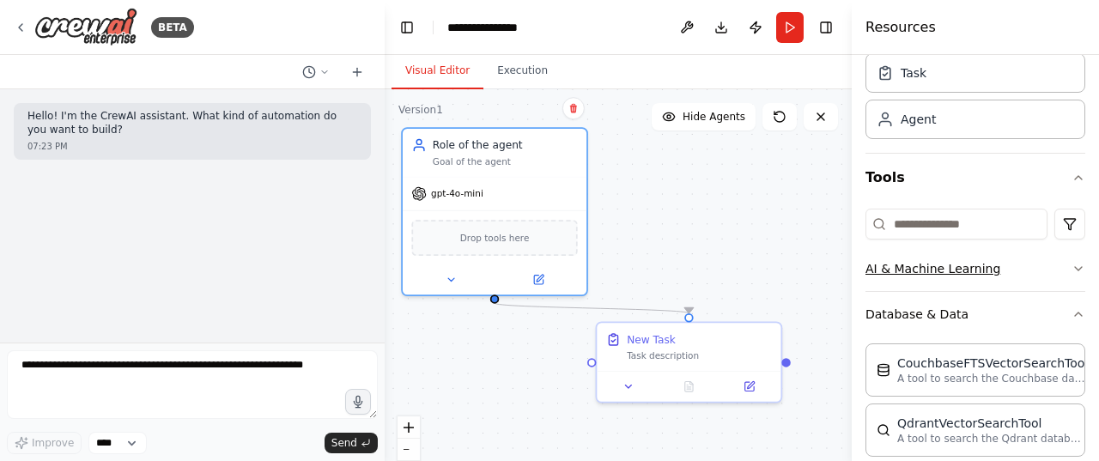
scroll to position [60, 0]
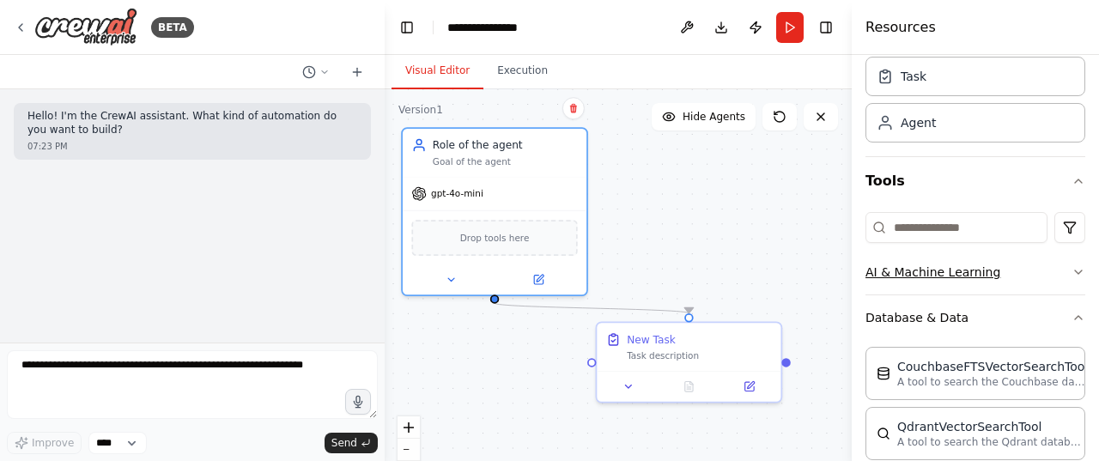
click at [1075, 270] on icon "button" at bounding box center [1078, 271] width 7 height 3
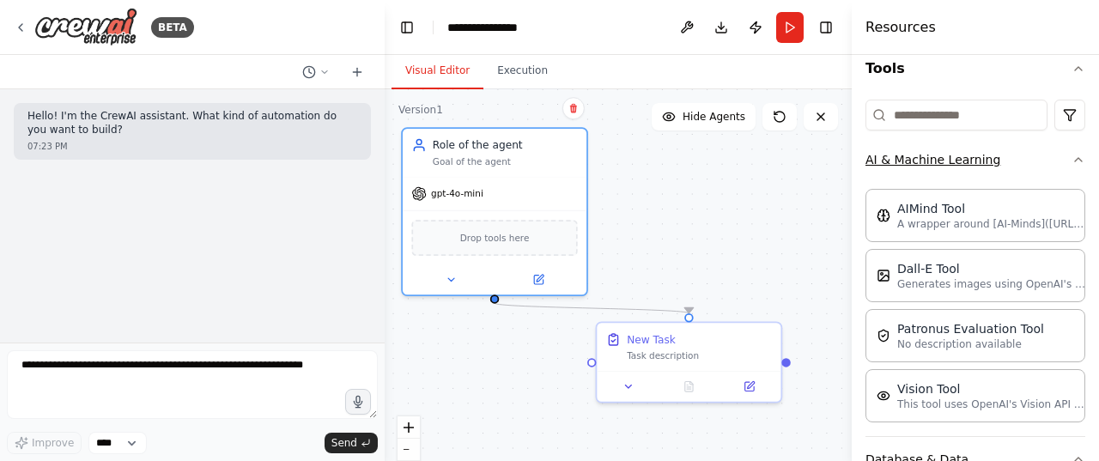
scroll to position [146, 0]
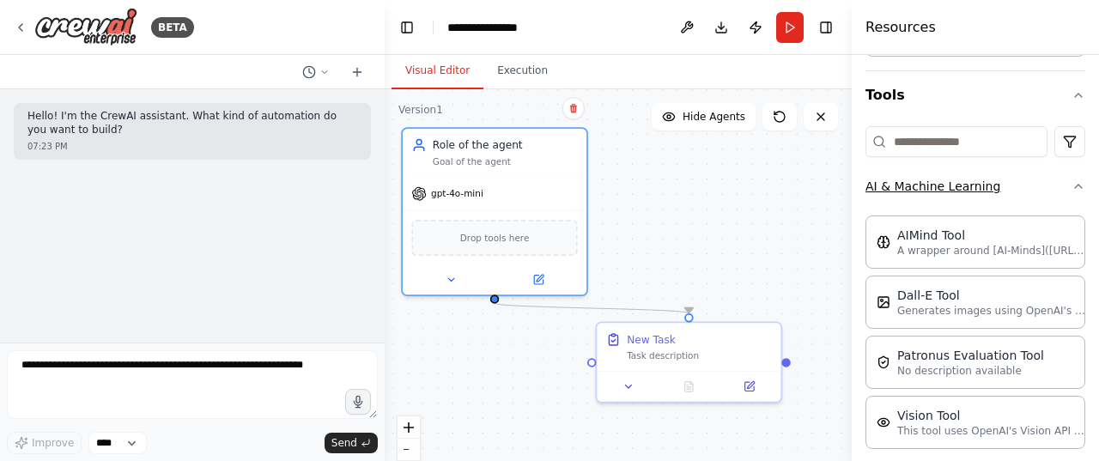
click at [1071, 181] on icon "button" at bounding box center [1078, 186] width 14 height 14
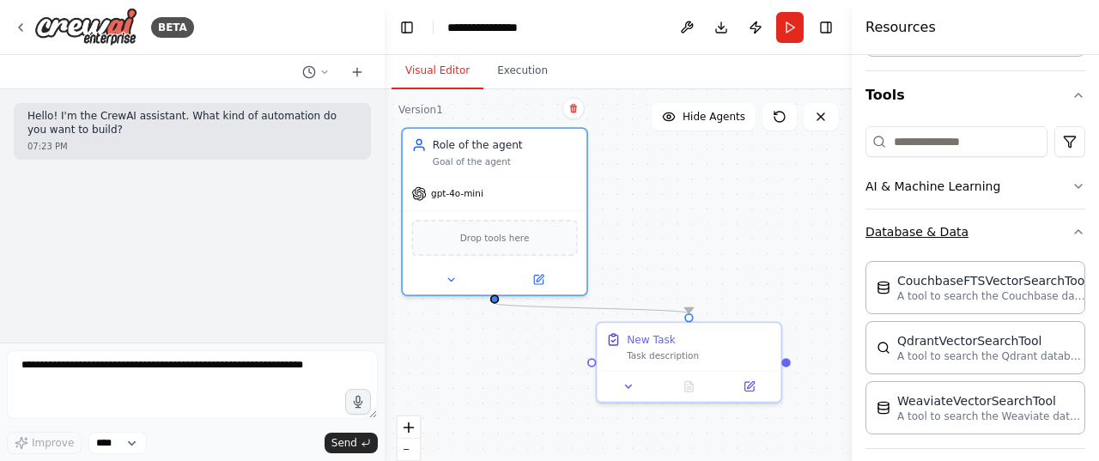
click at [1075, 230] on icon "button" at bounding box center [1078, 231] width 7 height 3
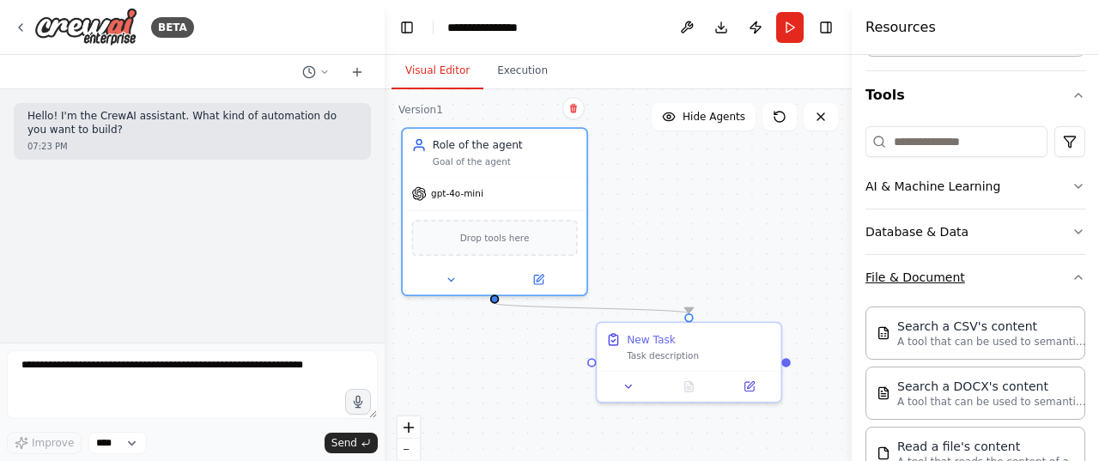
click at [1071, 276] on icon "button" at bounding box center [1078, 277] width 14 height 14
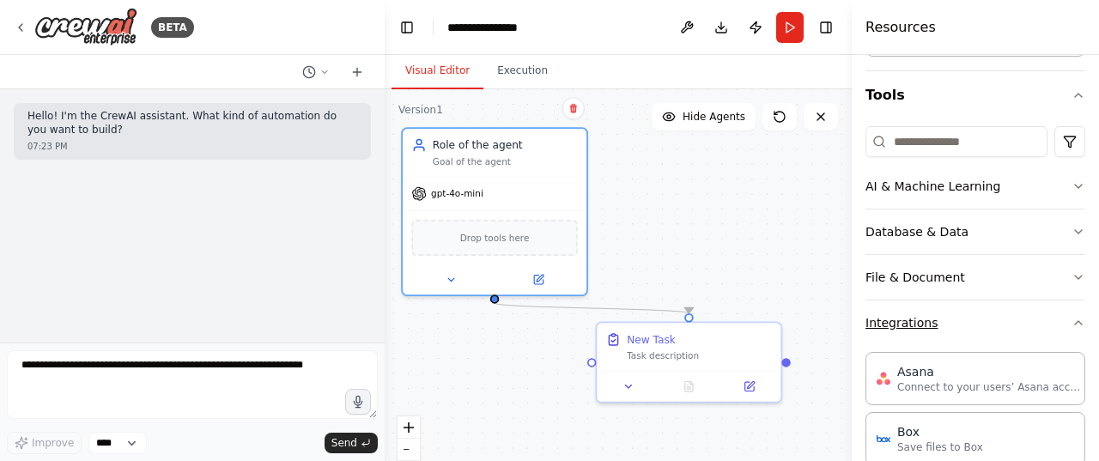
click at [1075, 321] on icon "button" at bounding box center [1078, 322] width 7 height 3
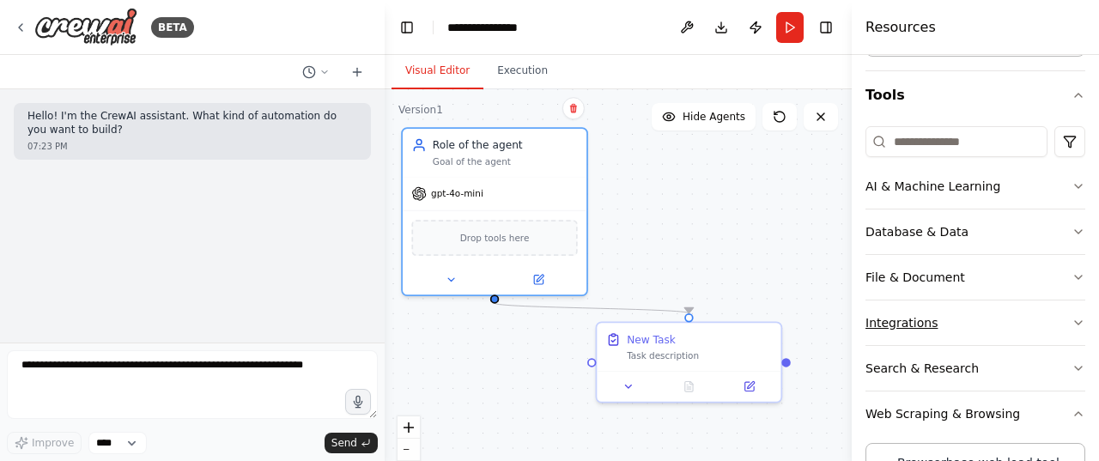
scroll to position [232, 0]
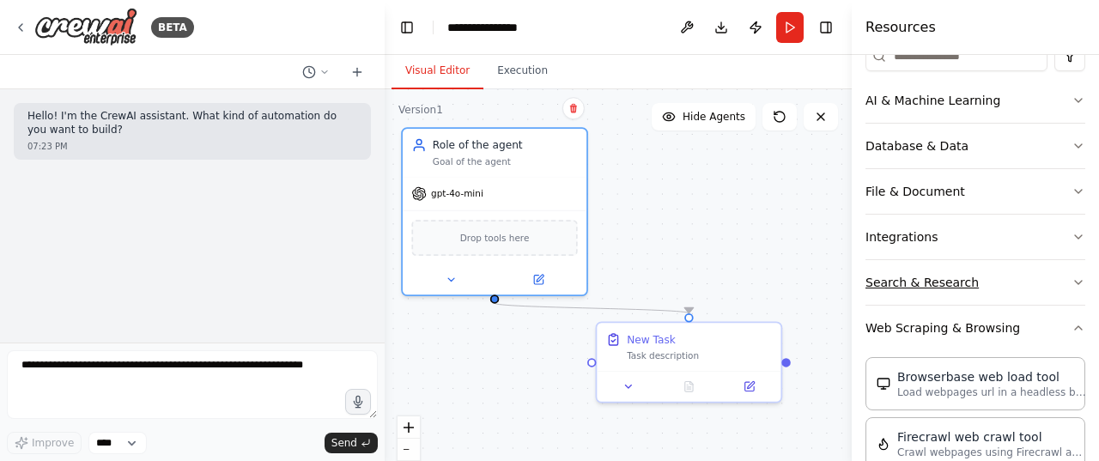
click at [1071, 276] on icon "button" at bounding box center [1078, 283] width 14 height 14
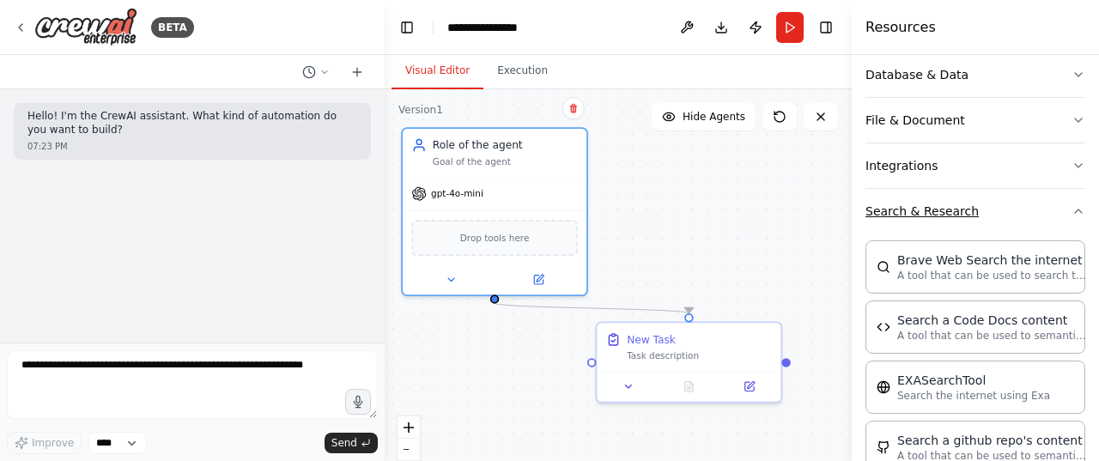
scroll to position [403, 0]
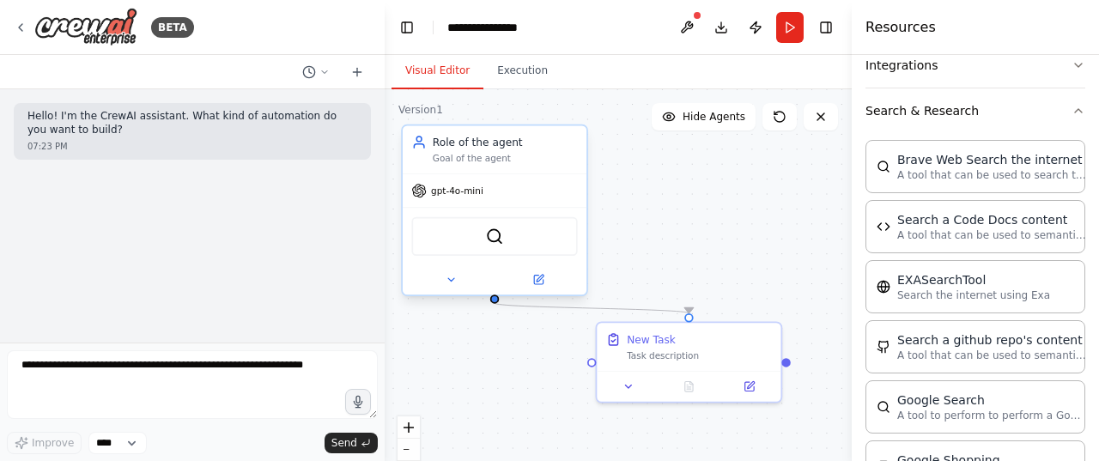
click at [469, 164] on div "Goal of the agent" at bounding box center [505, 159] width 145 height 12
click at [448, 281] on icon at bounding box center [451, 280] width 12 height 12
click at [455, 280] on icon at bounding box center [451, 280] width 12 height 12
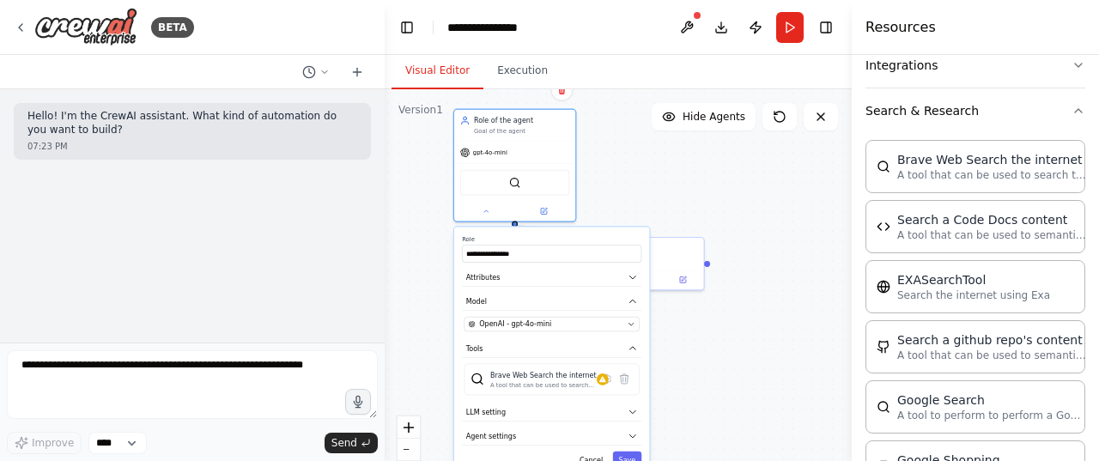
drag, startPoint x: 736, startPoint y: 239, endPoint x: 719, endPoint y: 178, distance: 64.1
click at [719, 178] on div ".deletable-edge-delete-btn { width: 20px; height: 20px; border: 0px solid #ffff…" at bounding box center [618, 303] width 467 height 429
click at [477, 209] on button at bounding box center [486, 209] width 56 height 12
click at [629, 191] on div ".deletable-edge-delete-btn { width: 20px; height: 20px; border: 0px solid #ffff…" at bounding box center [618, 303] width 467 height 429
click at [426, 233] on div ".deletable-edge-delete-btn { width: 20px; height: 20px; border: 0px solid #ffff…" at bounding box center [618, 303] width 467 height 429
